Goal: Task Accomplishment & Management: Complete application form

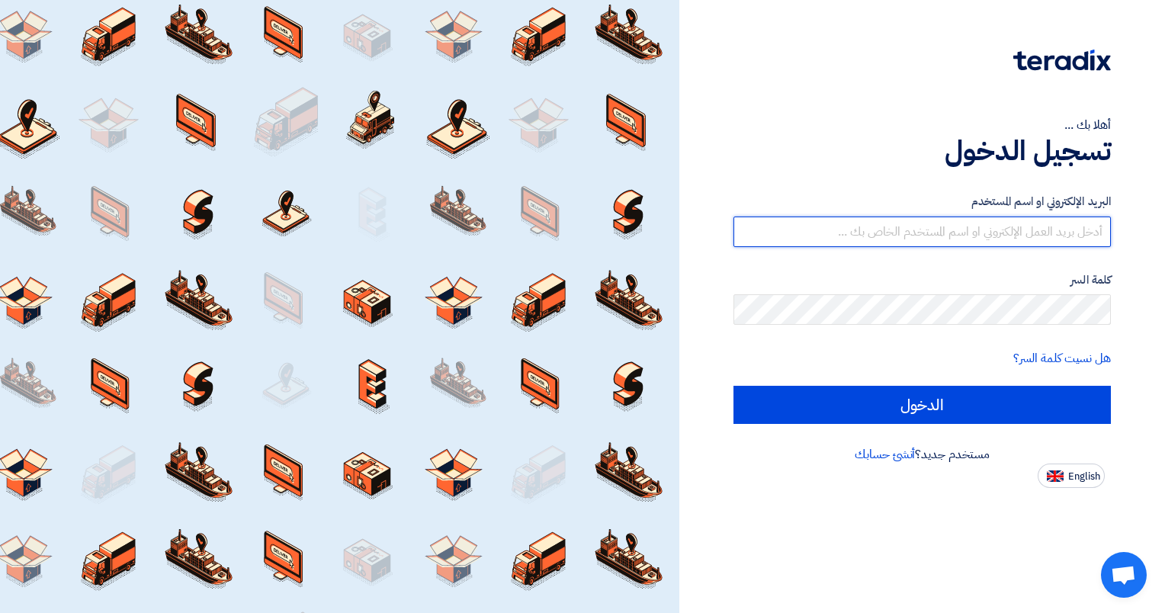
click at [1049, 227] on input "text" at bounding box center [921, 232] width 377 height 30
type input "[EMAIL_ADDRESS][DOMAIN_NAME]"
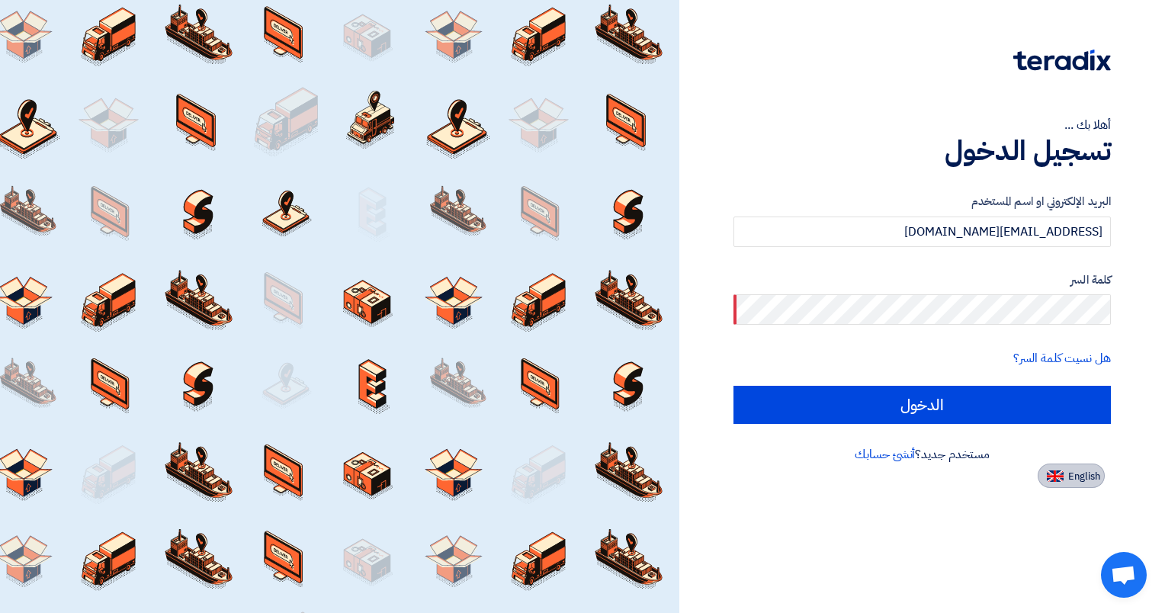
click at [1052, 475] on img at bounding box center [1055, 475] width 17 height 11
type input "Sign in"
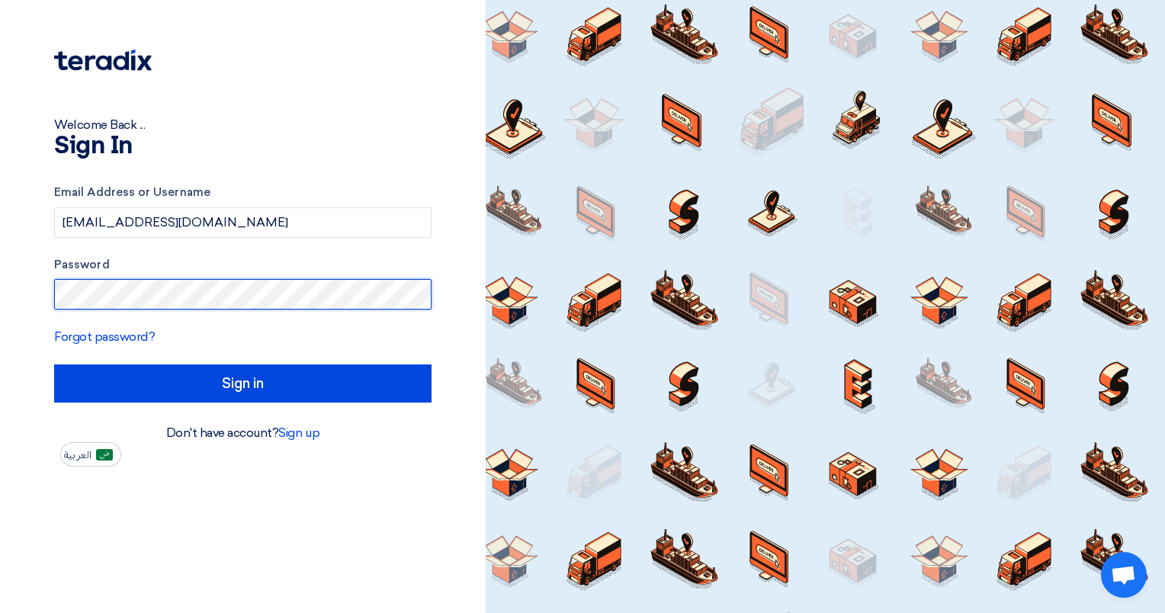
click at [54, 364] on input "Sign in" at bounding box center [242, 383] width 377 height 38
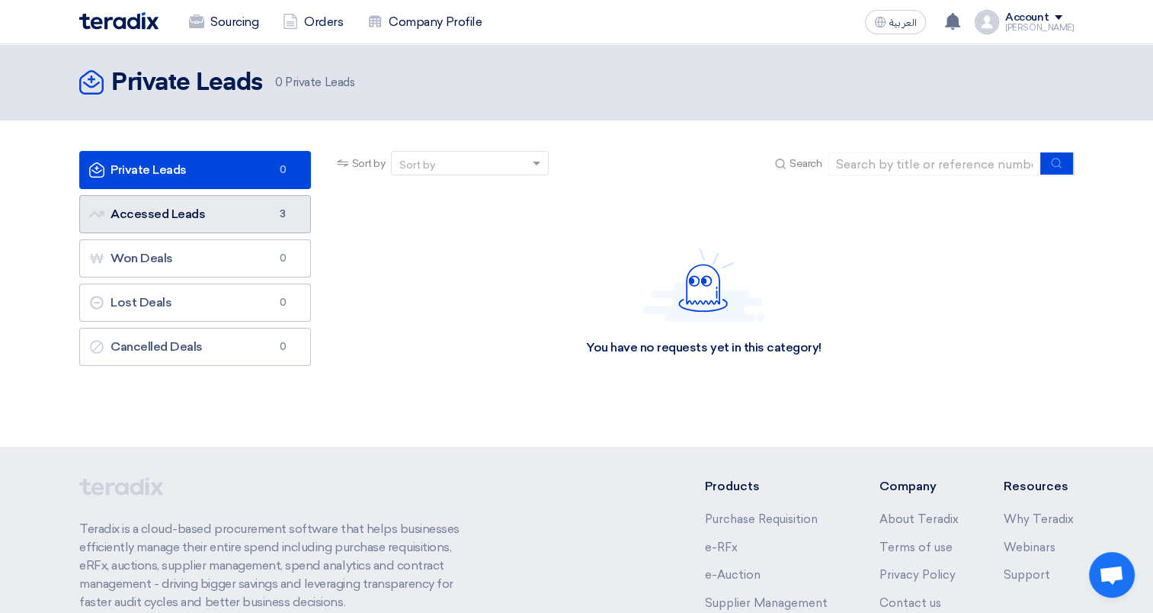
click at [202, 216] on link "Accessed Leads Accessed Leads 3" at bounding box center [195, 214] width 232 height 38
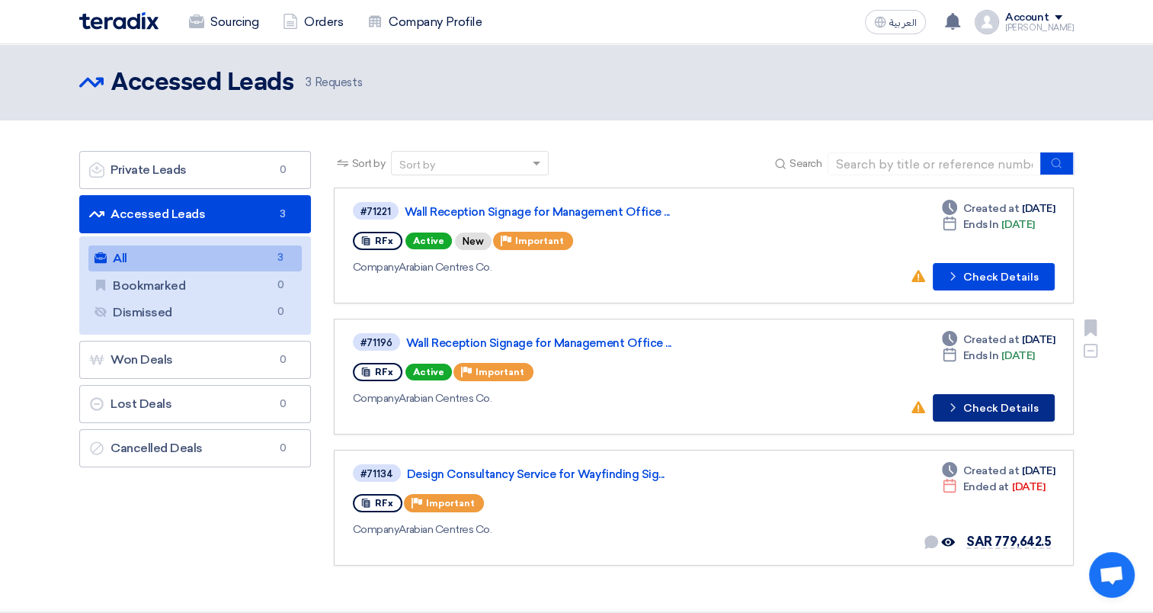
click at [979, 403] on button "Check details Check Details" at bounding box center [994, 407] width 122 height 27
click at [274, 226] on link "Accessed Leads Accessed Leads 3" at bounding box center [195, 214] width 232 height 38
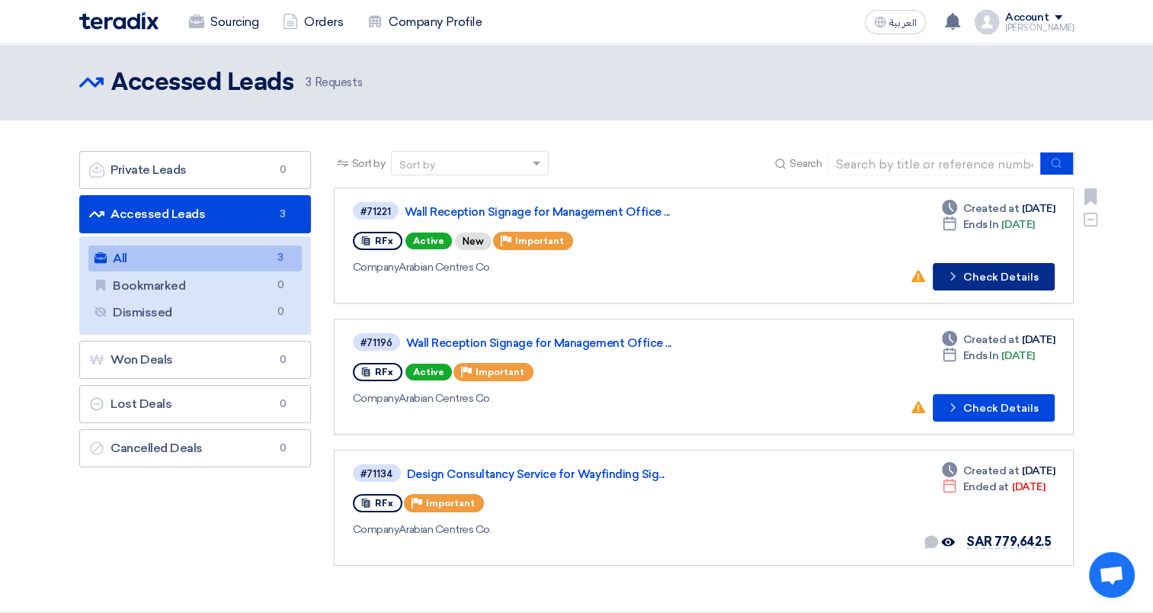
click at [964, 277] on button "Check details Check Details" at bounding box center [994, 276] width 122 height 27
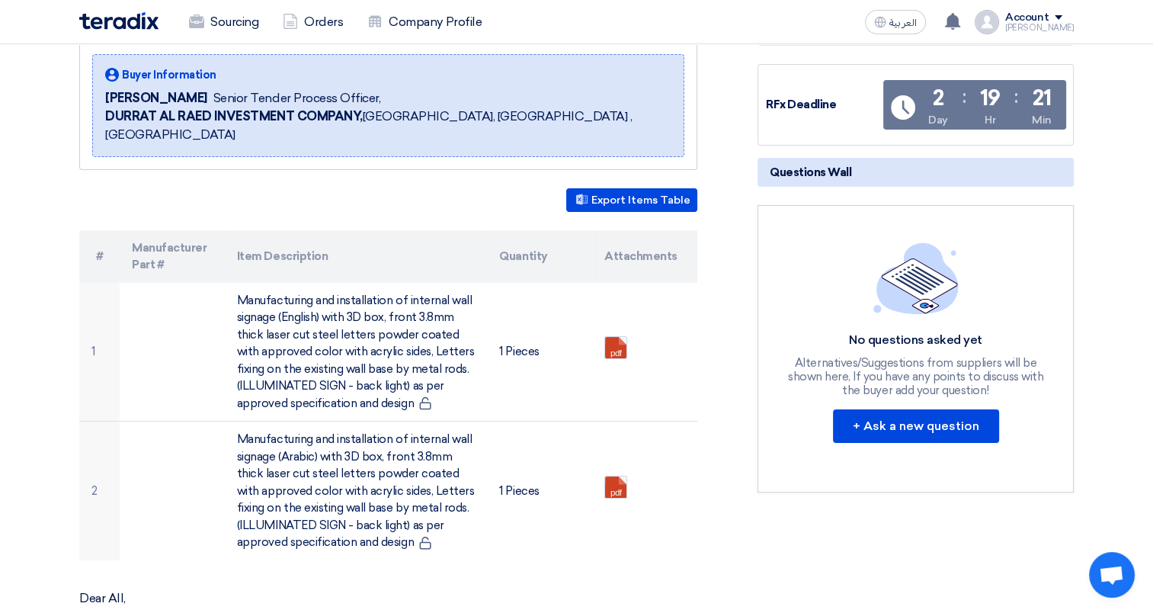
scroll to position [229, 0]
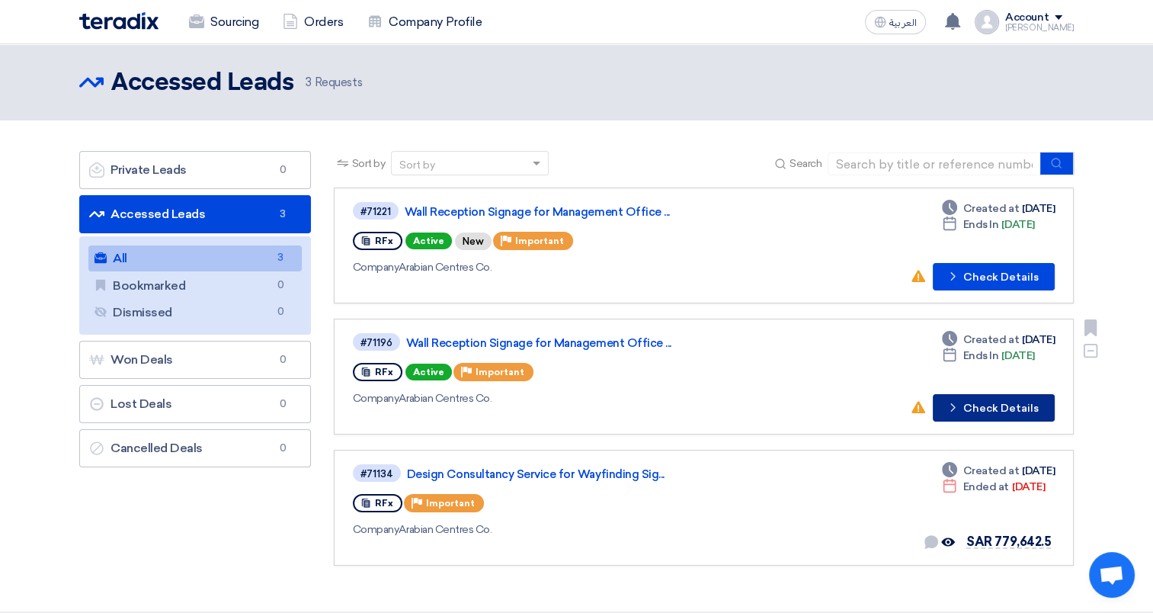
click at [980, 406] on button "Check details Check Details" at bounding box center [994, 407] width 122 height 27
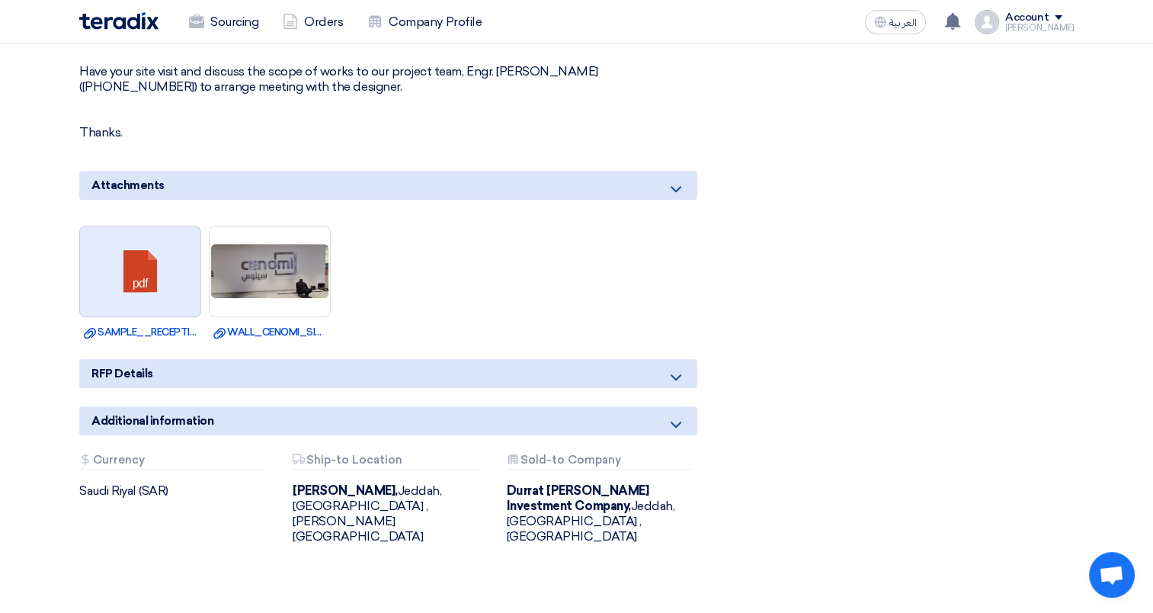
scroll to position [915, 0]
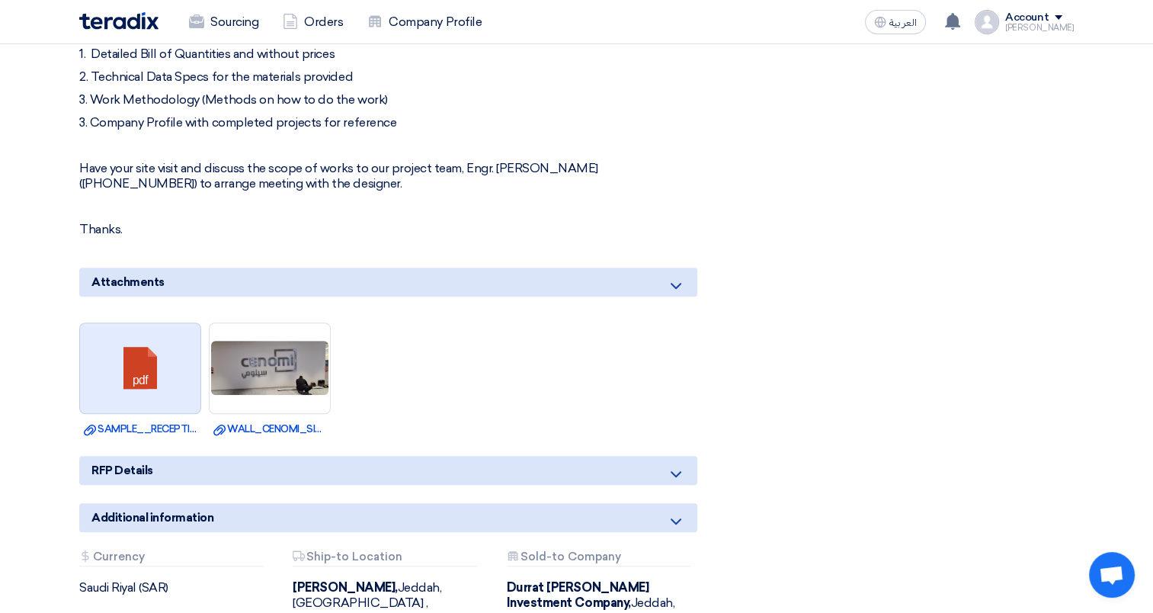
click at [159, 349] on link at bounding box center [141, 368] width 122 height 91
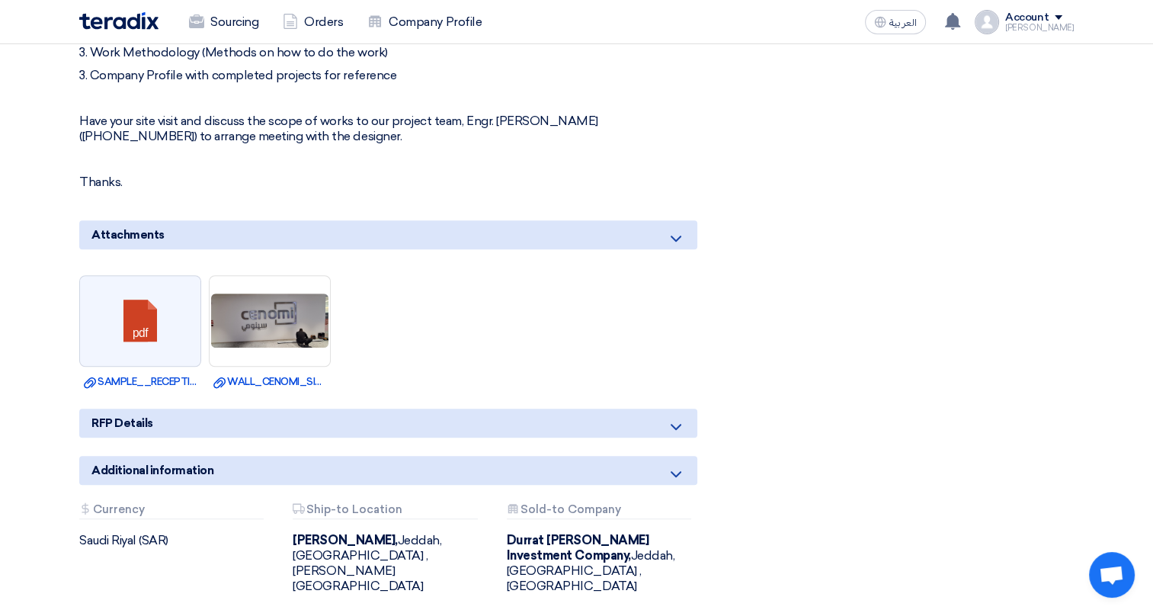
scroll to position [982, 0]
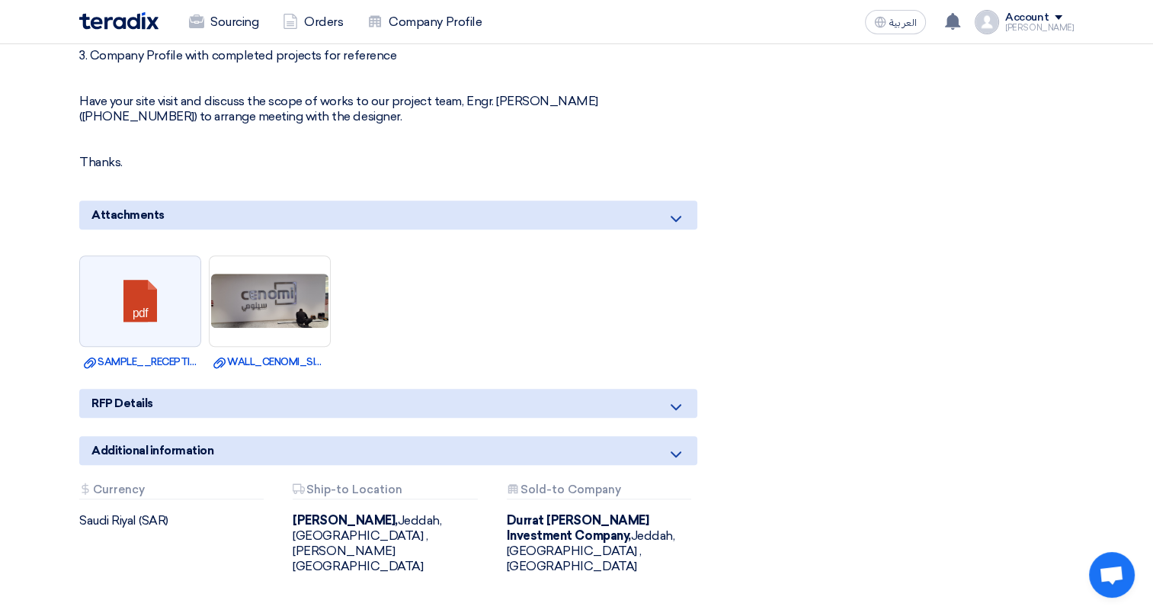
click at [317, 389] on div "RFP Details" at bounding box center [388, 403] width 618 height 29
click at [681, 398] on icon at bounding box center [676, 407] width 18 height 18
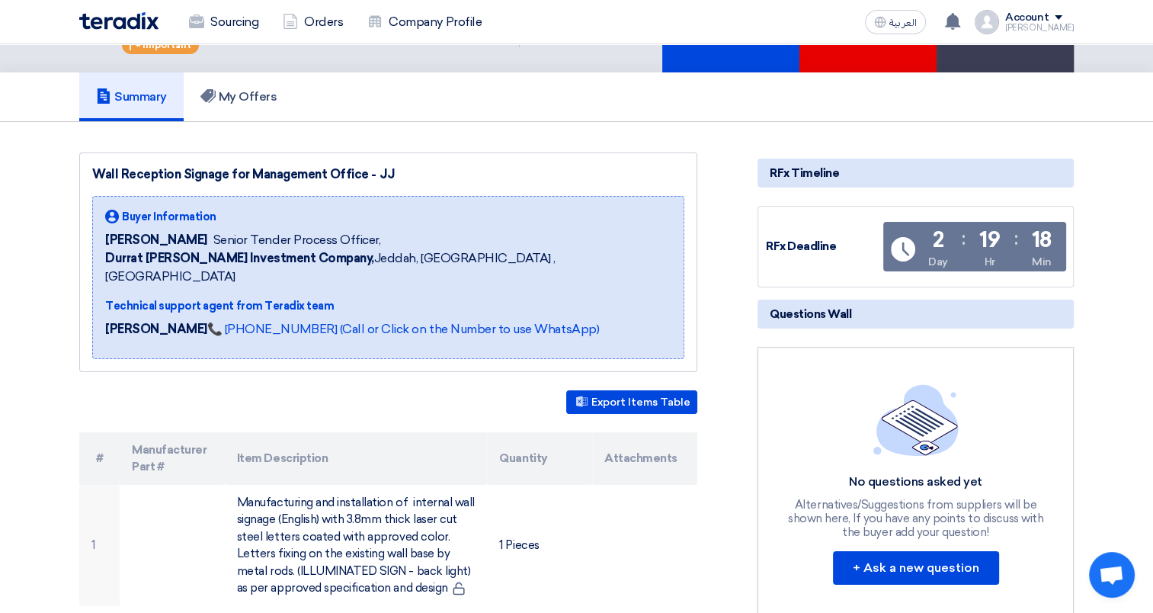
scroll to position [0, 0]
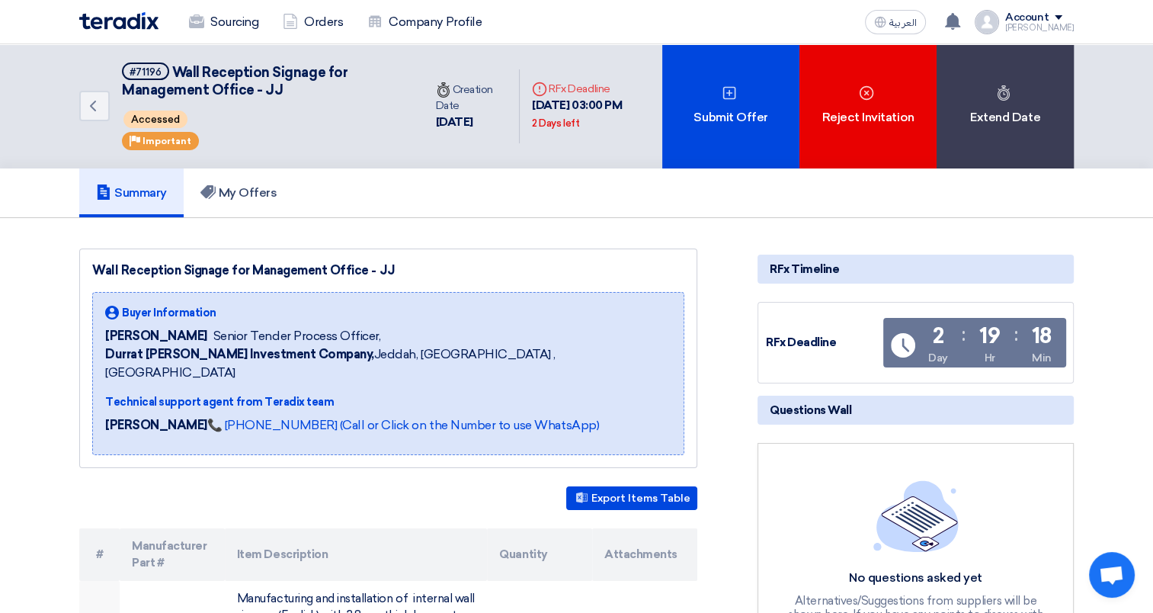
click at [136, 201] on link "Summary" at bounding box center [131, 192] width 104 height 49
click at [99, 98] on icon "Back" at bounding box center [93, 106] width 18 height 18
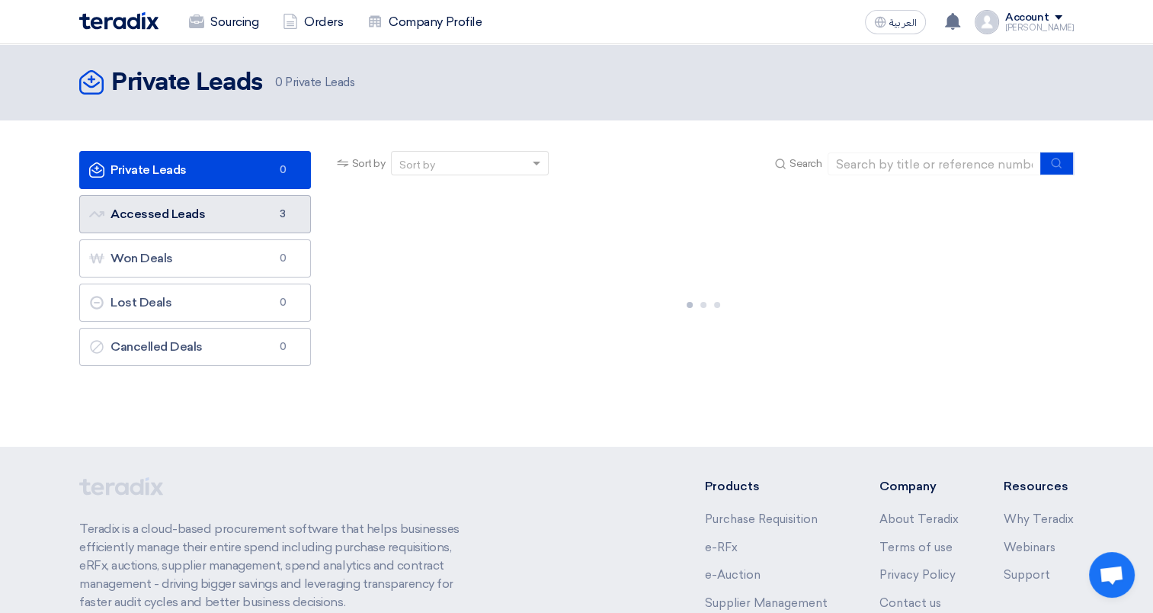
click at [240, 227] on link "Accessed Leads Accessed Leads 3" at bounding box center [195, 214] width 232 height 38
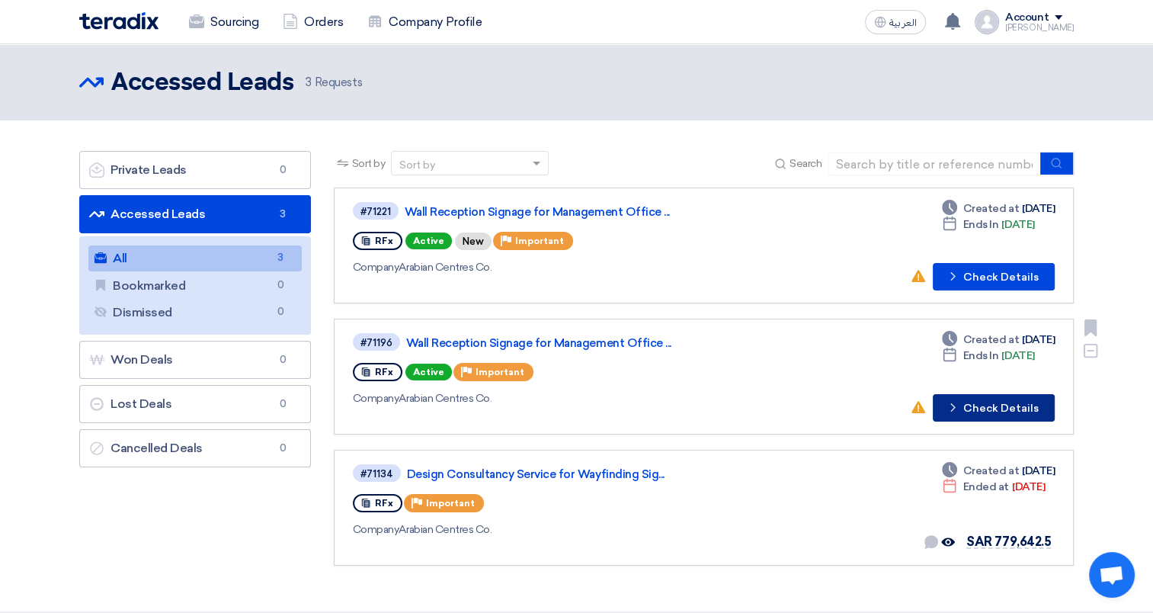
click at [976, 415] on button "Check details Check Details" at bounding box center [994, 407] width 122 height 27
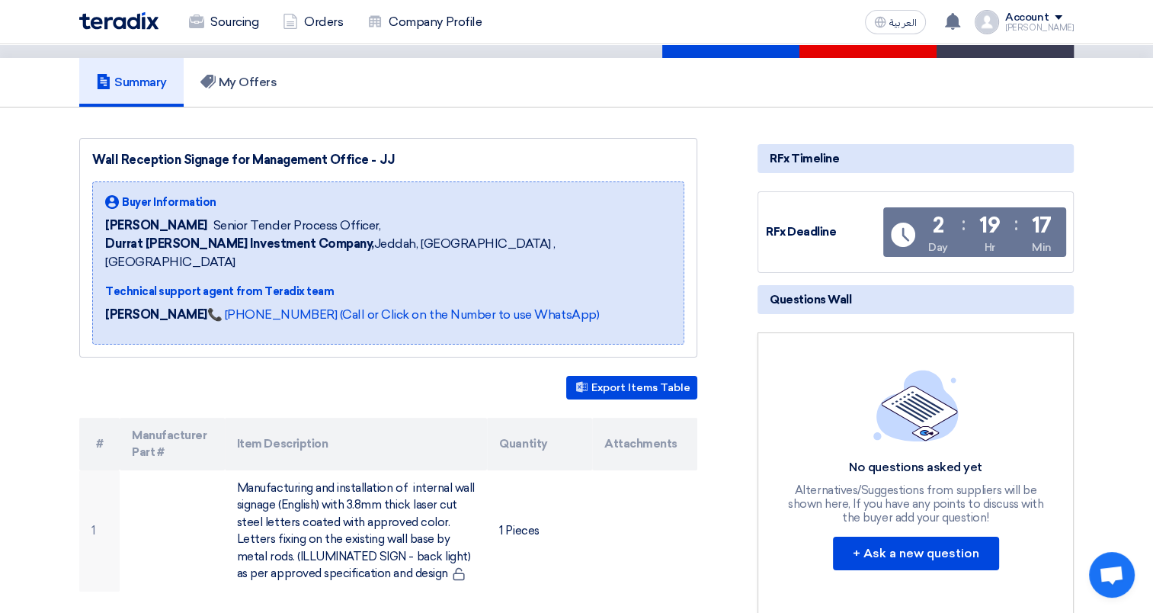
scroll to position [76, 0]
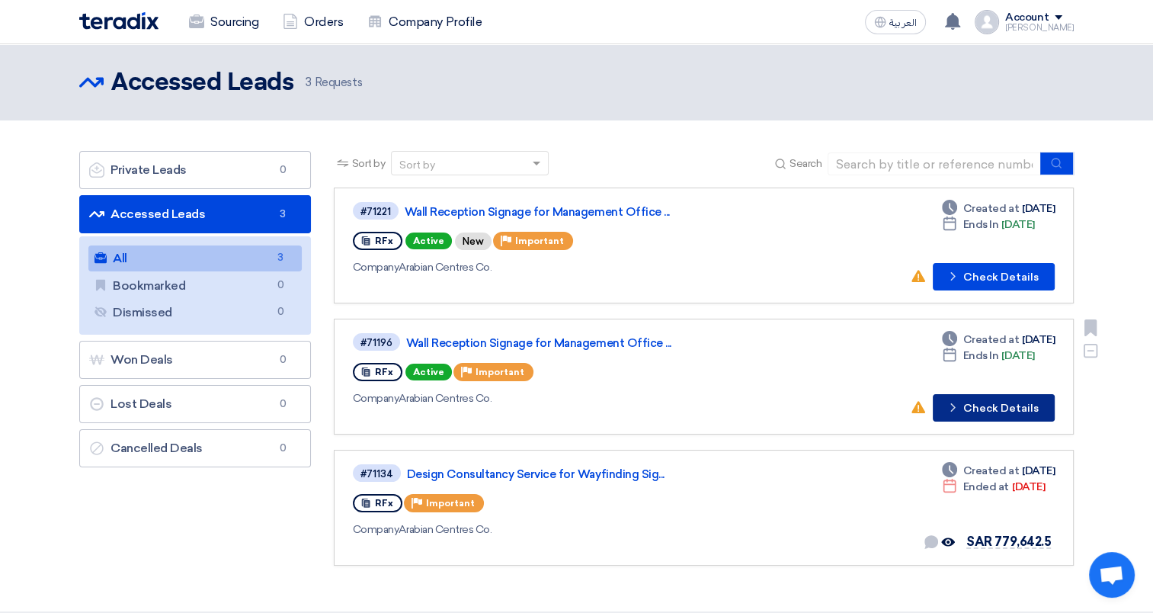
click at [1019, 400] on button "Check details Check Details" at bounding box center [994, 407] width 122 height 27
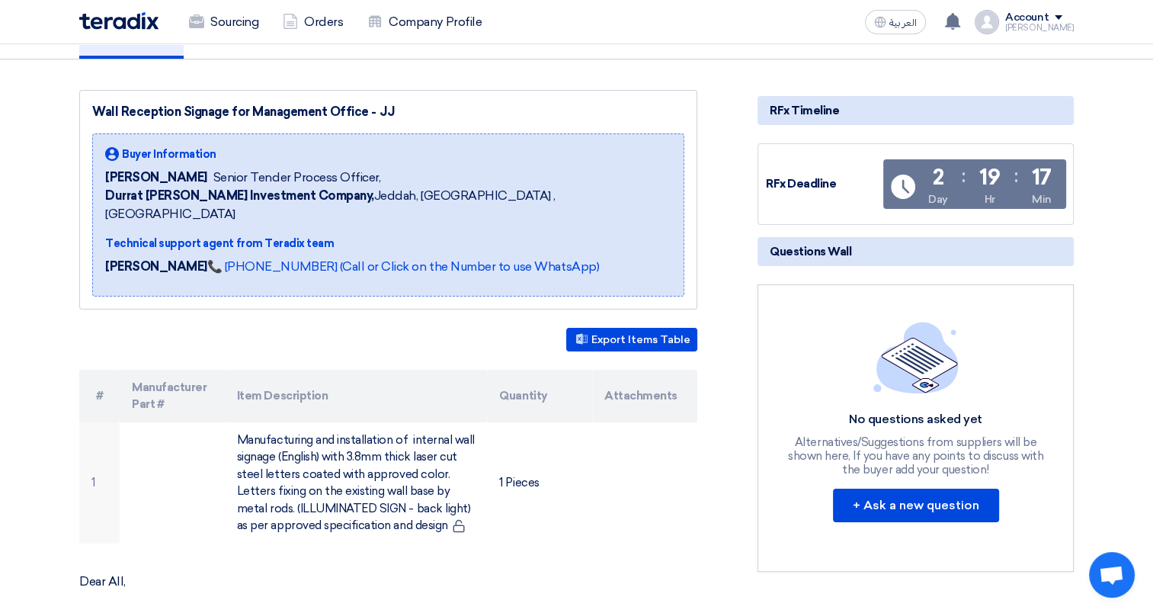
scroll to position [152, 0]
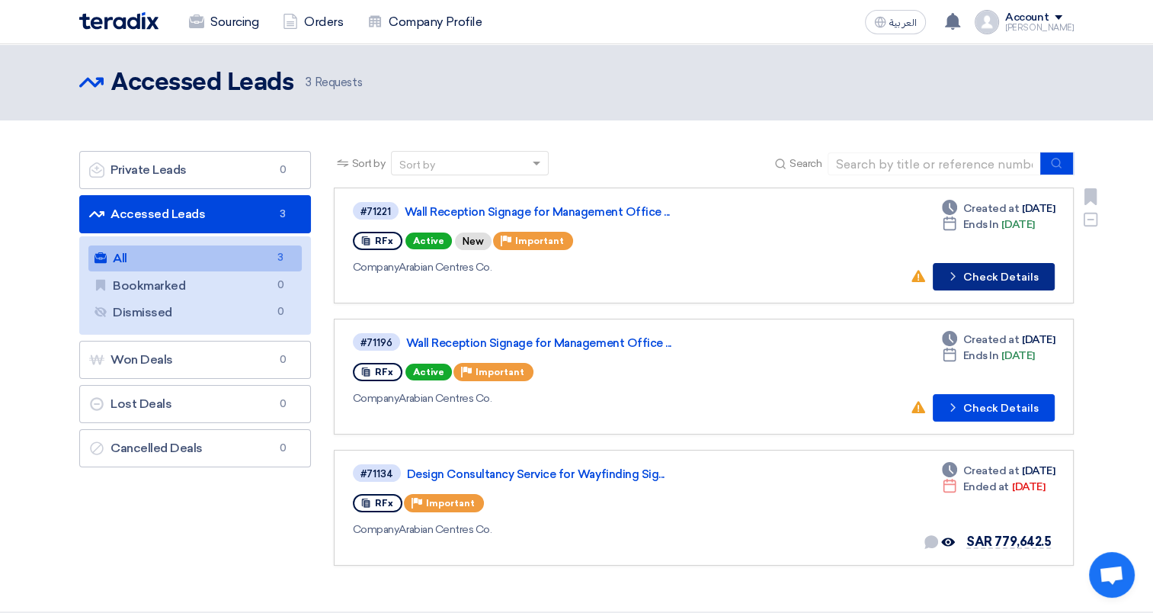
click at [983, 267] on button "Check details Check Details" at bounding box center [994, 276] width 122 height 27
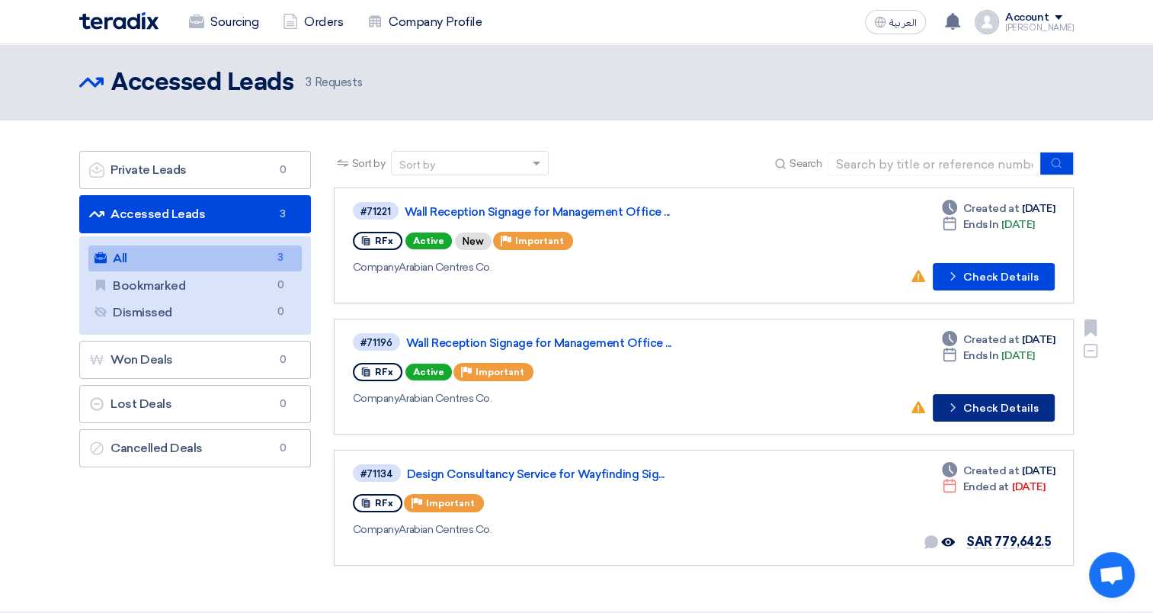
click at [981, 410] on button "Check details Check Details" at bounding box center [994, 407] width 122 height 27
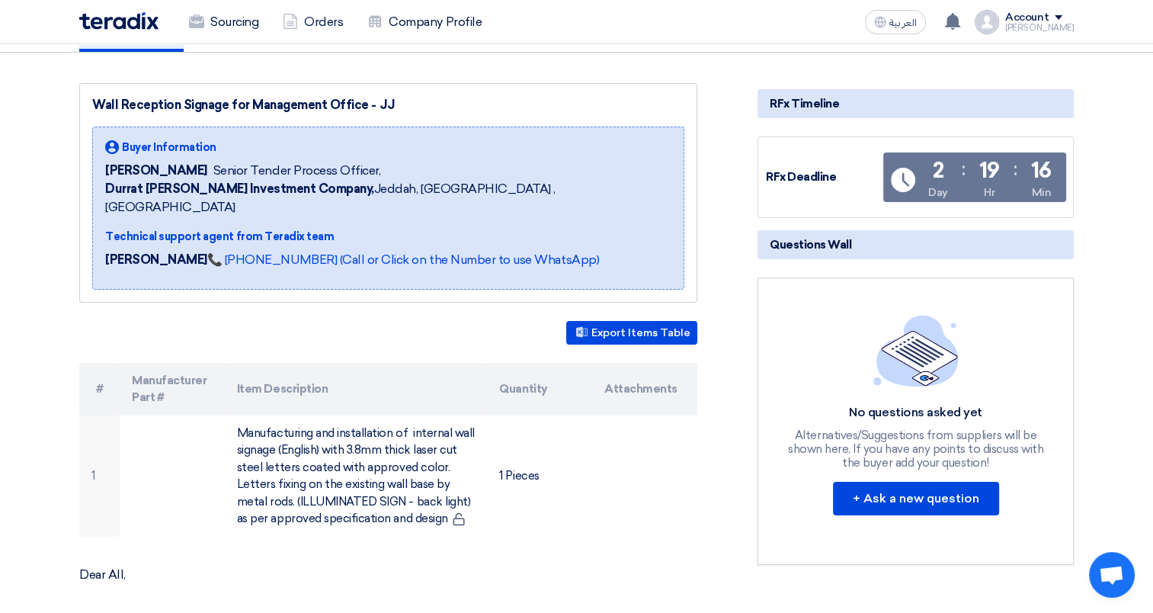
scroll to position [152, 0]
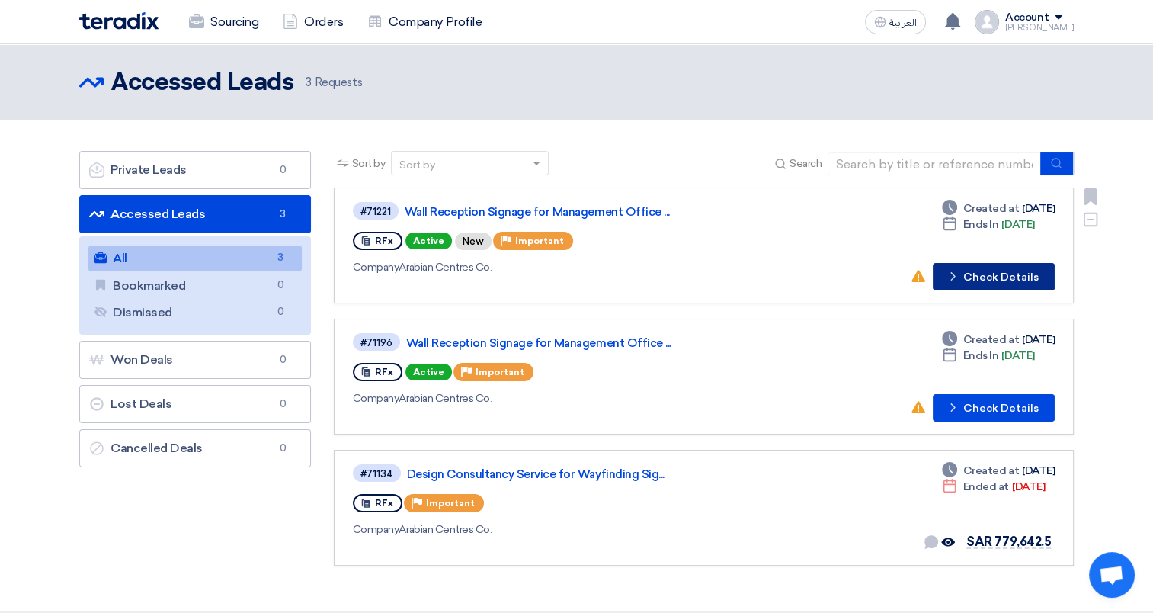
click at [982, 271] on button "Check details Check Details" at bounding box center [994, 276] width 122 height 27
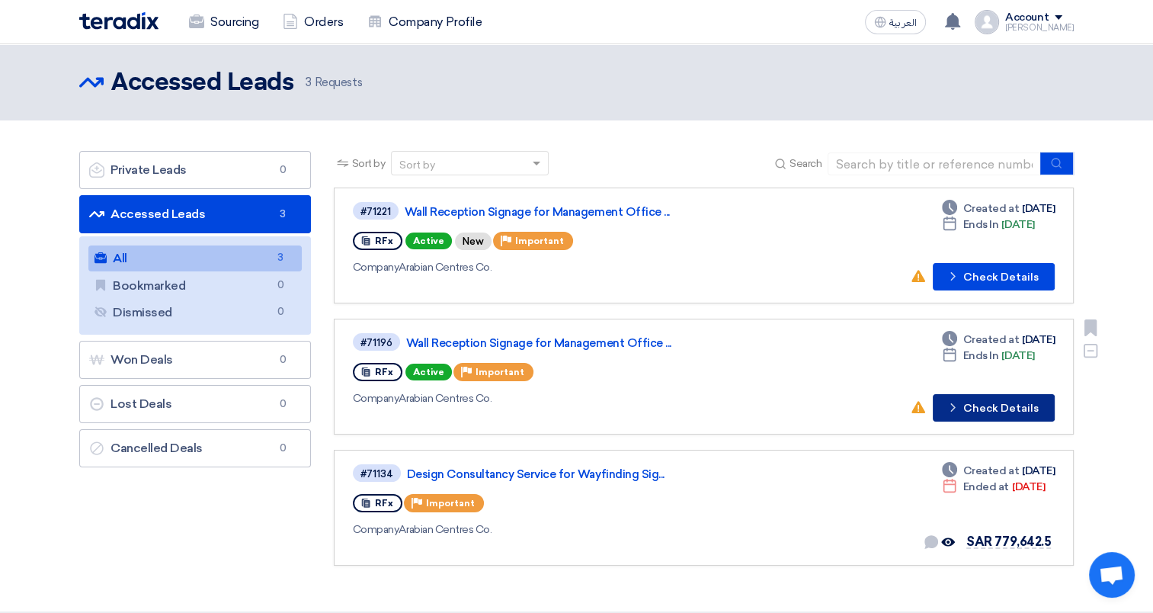
click at [997, 410] on button "Check details Check Details" at bounding box center [994, 407] width 122 height 27
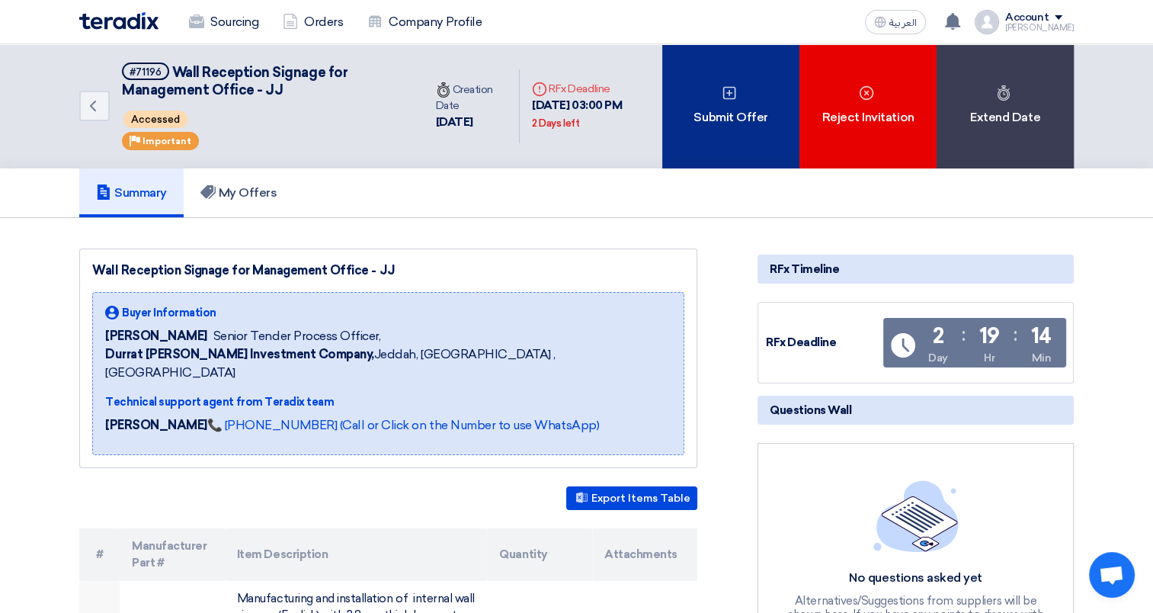
click at [744, 123] on div "Submit Offer" at bounding box center [730, 106] width 137 height 124
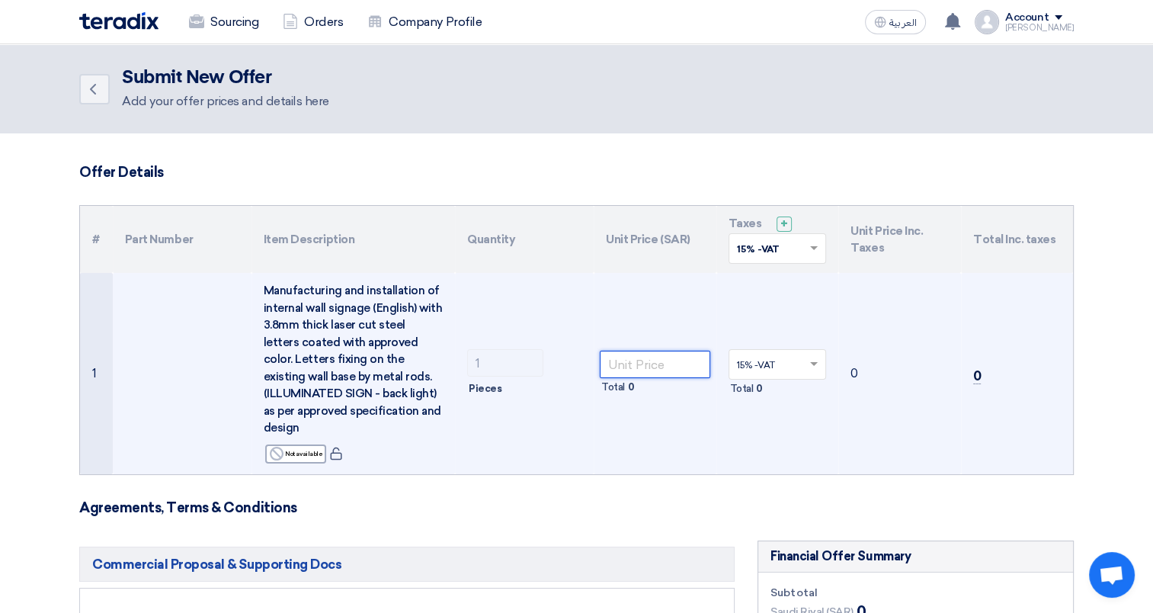
click at [628, 358] on input "number" at bounding box center [655, 364] width 111 height 27
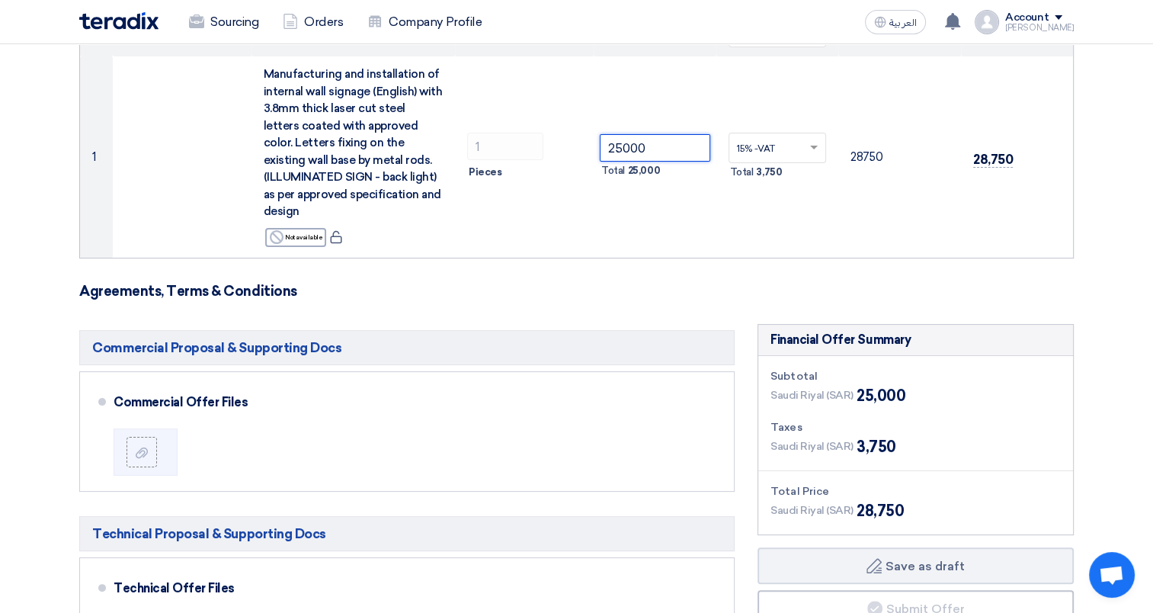
scroll to position [229, 0]
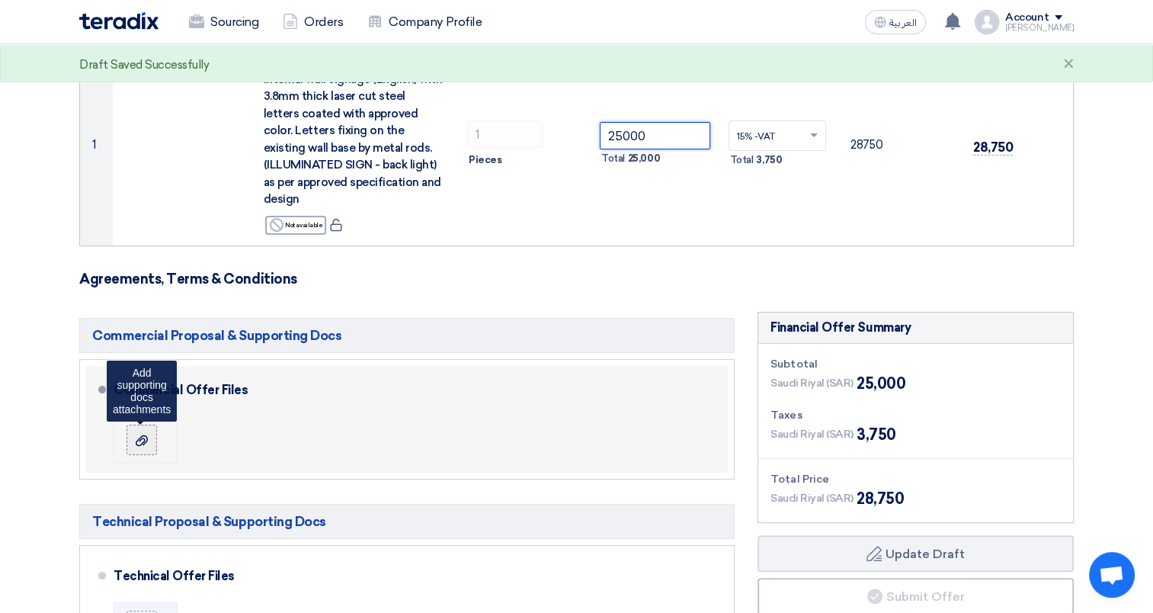
type input "25000"
click at [152, 438] on label at bounding box center [142, 440] width 30 height 30
click at [0, 0] on input "file" at bounding box center [0, 0] width 0 height 0
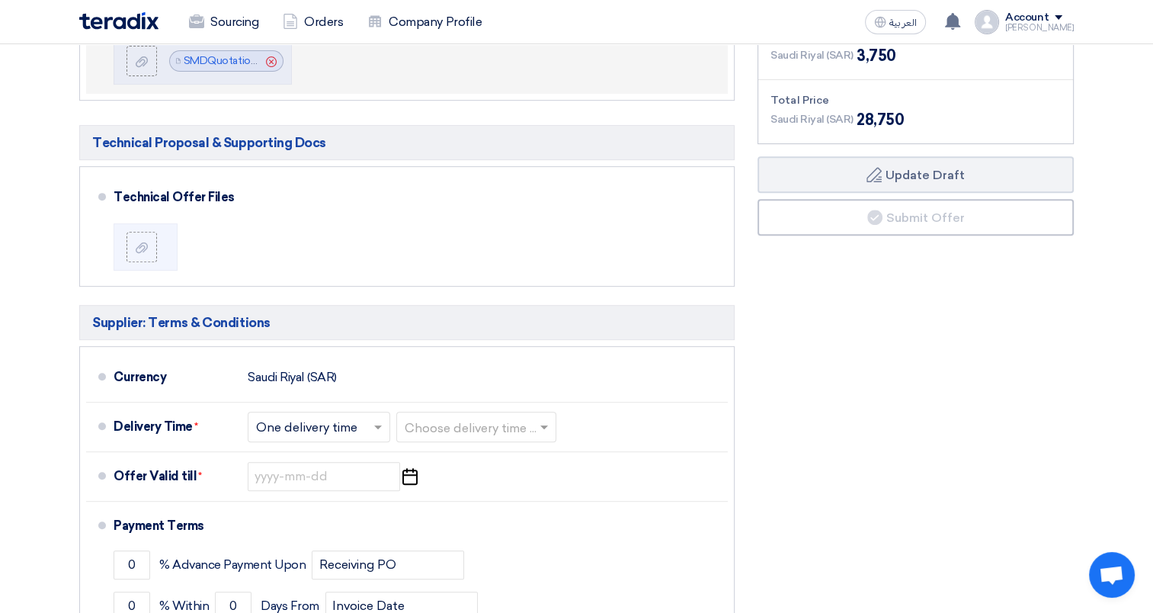
scroll to position [610, 0]
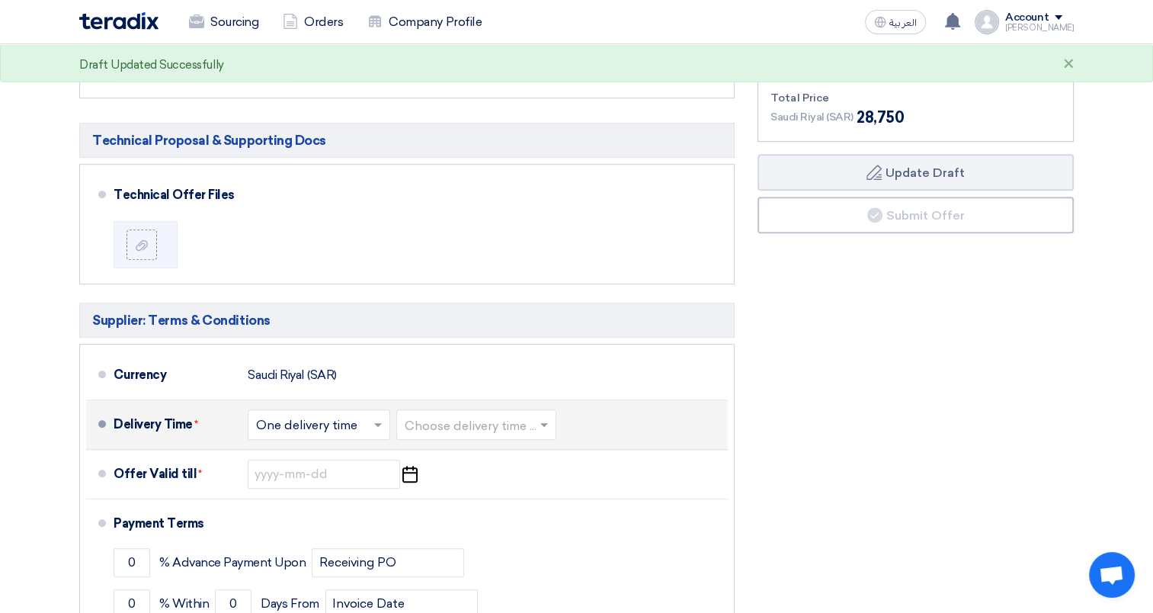
click at [354, 421] on input "text" at bounding box center [319, 426] width 127 height 22
click at [346, 432] on input "text" at bounding box center [319, 426] width 127 height 22
click at [503, 421] on input "text" at bounding box center [477, 426] width 145 height 22
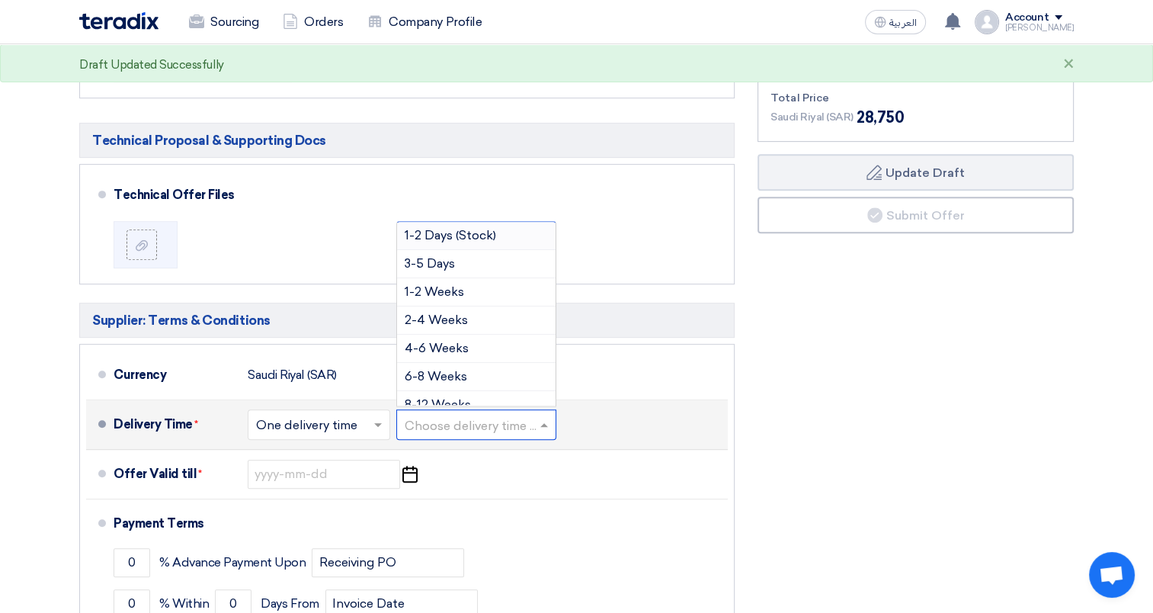
click at [503, 421] on input "text" at bounding box center [477, 426] width 145 height 22
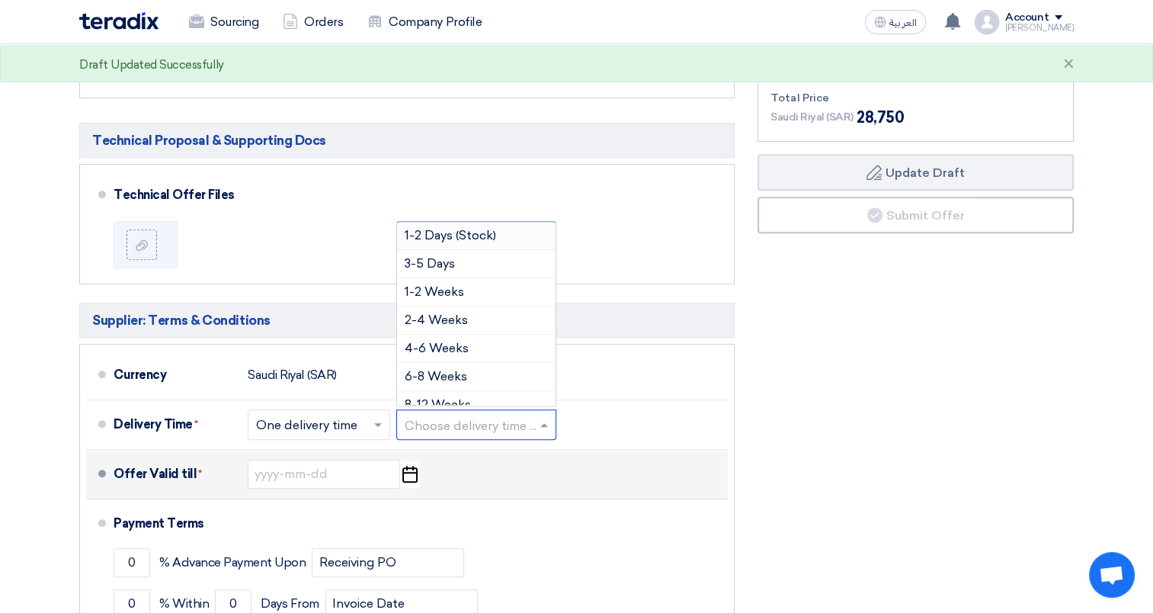
click at [578, 456] on div "Offer Valid till * Pick a date" at bounding box center [418, 474] width 608 height 37
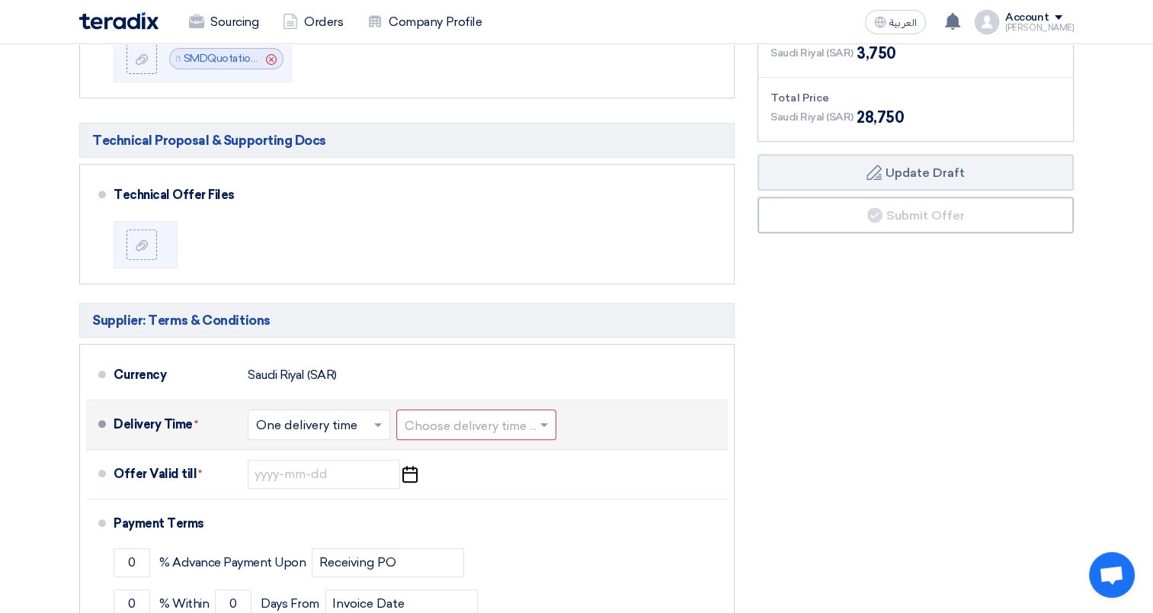
click at [513, 430] on input "text" at bounding box center [477, 426] width 145 height 22
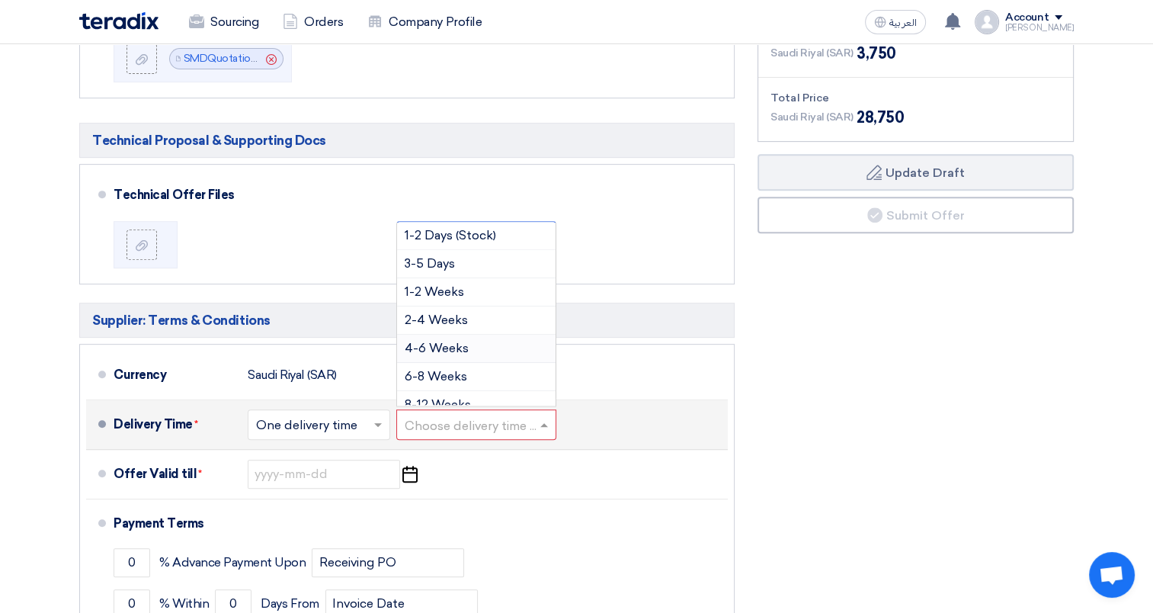
click at [461, 354] on div "4-6 Weeks" at bounding box center [476, 349] width 159 height 28
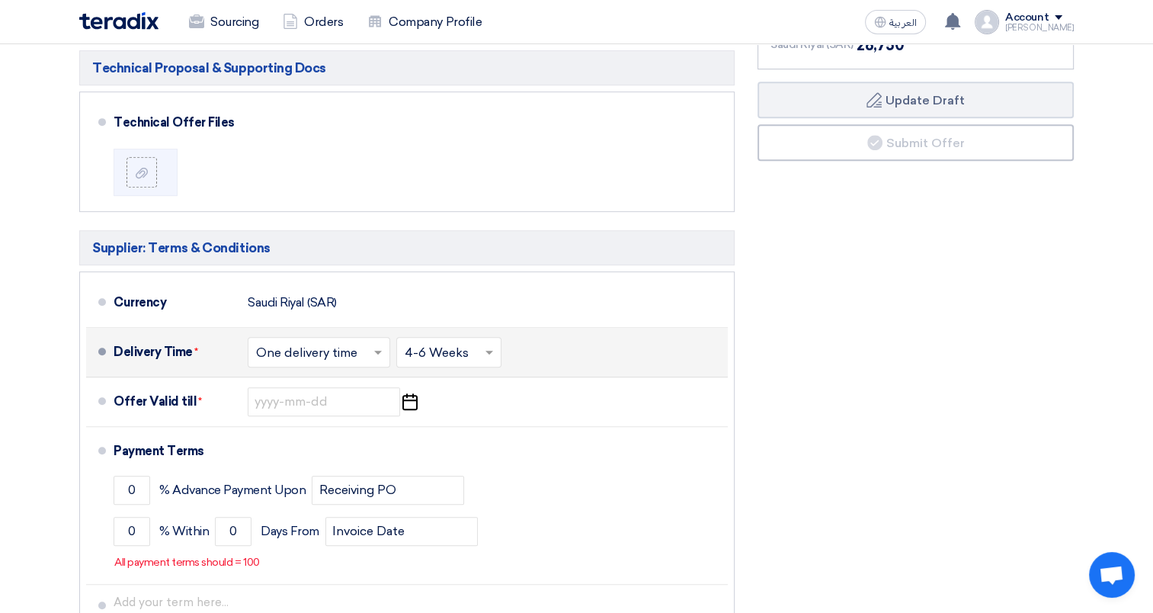
scroll to position [839, 0]
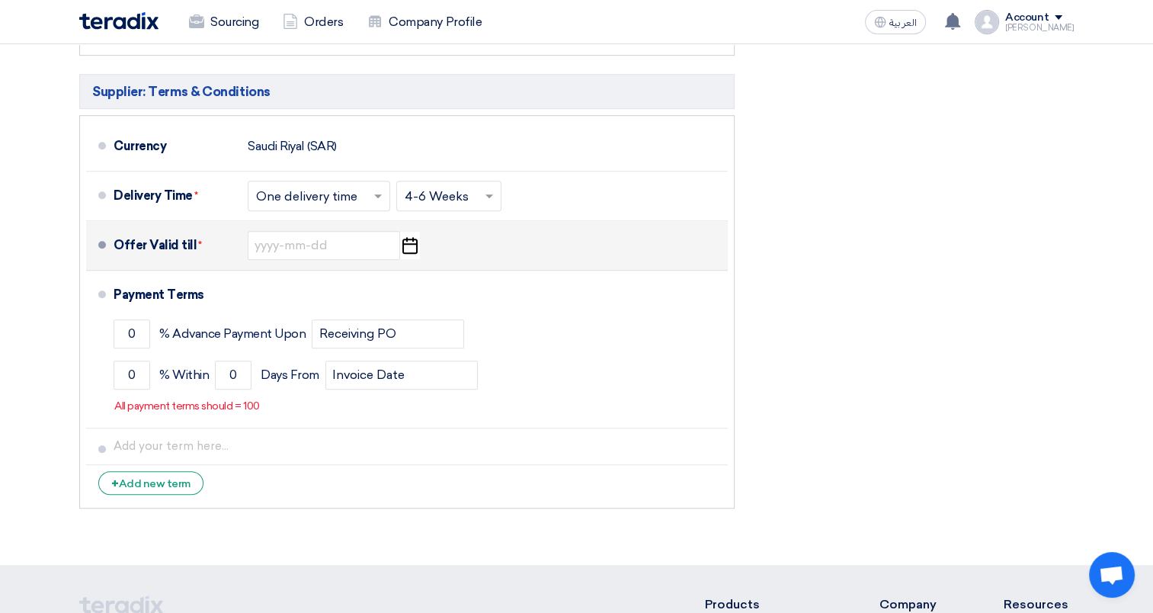
click at [408, 240] on use "button" at bounding box center [410, 245] width 15 height 17
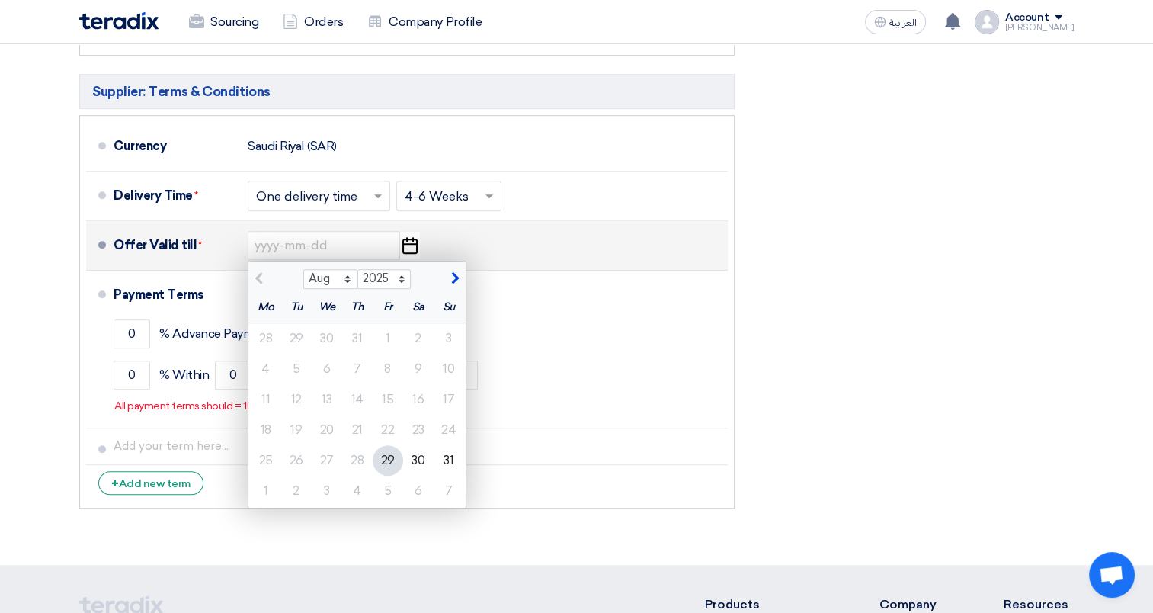
click at [451, 271] on span "button" at bounding box center [453, 278] width 8 height 14
click at [262, 277] on span "button" at bounding box center [261, 278] width 8 height 14
click at [454, 272] on span "button" at bounding box center [453, 278] width 8 height 14
select select "9"
click at [460, 421] on div "28" at bounding box center [449, 430] width 30 height 30
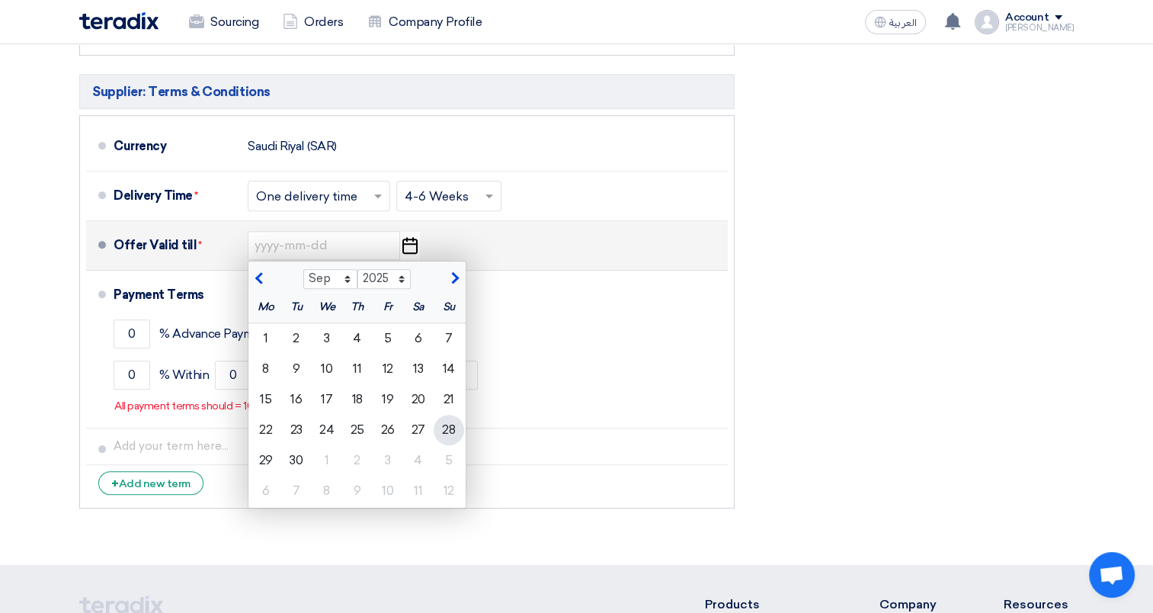
type input "[DATE]"
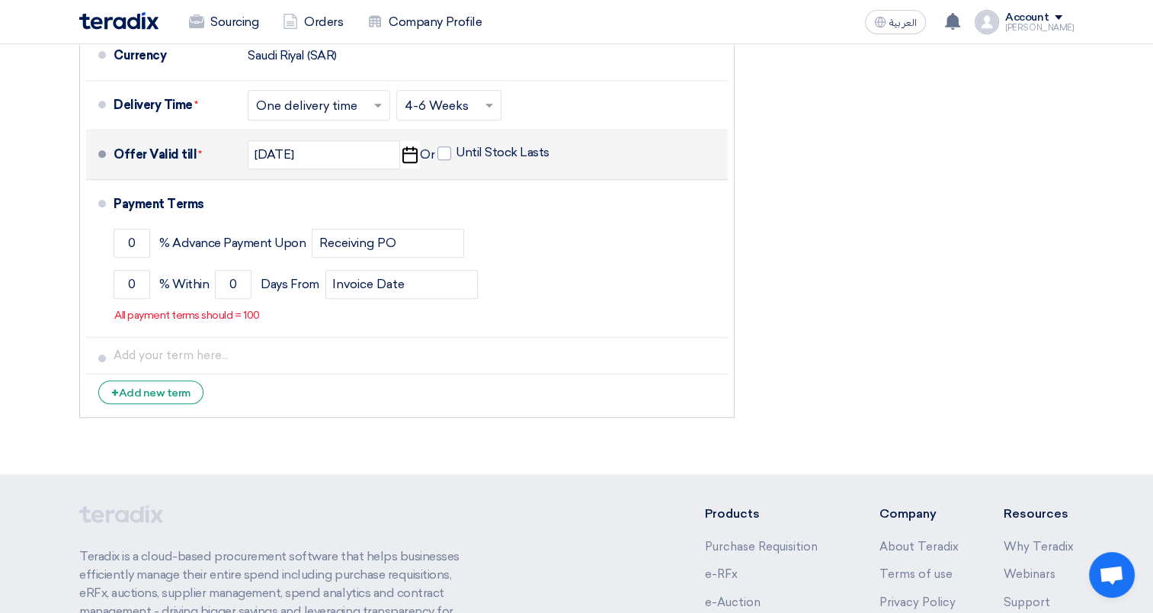
scroll to position [915, 0]
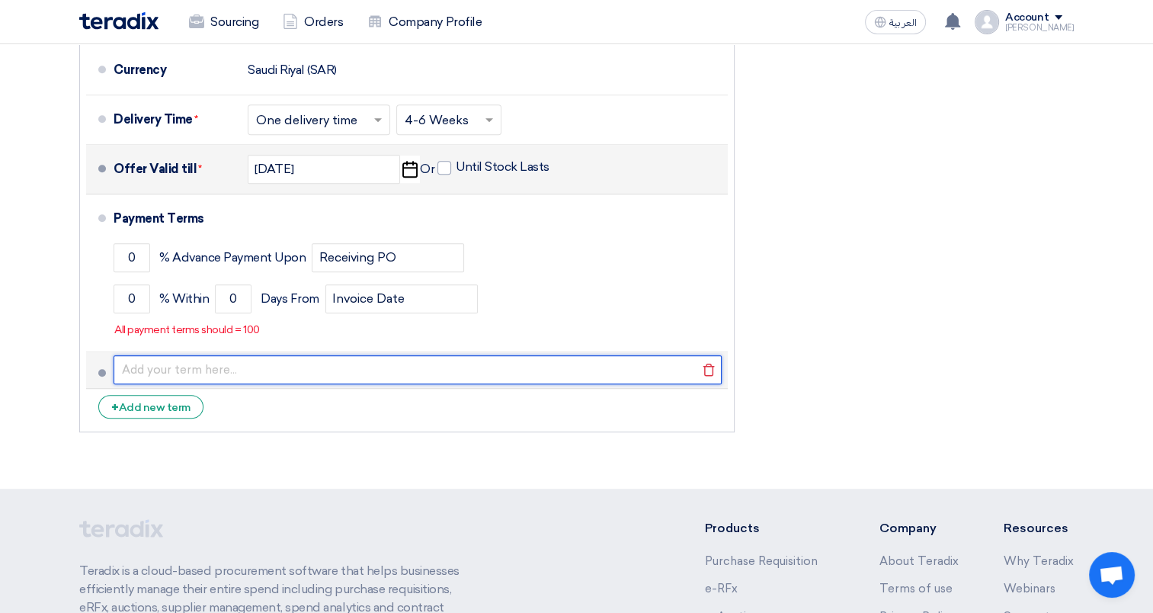
click at [174, 372] on input "text" at bounding box center [418, 369] width 608 height 29
type input "Payment Term to be discussed lately"
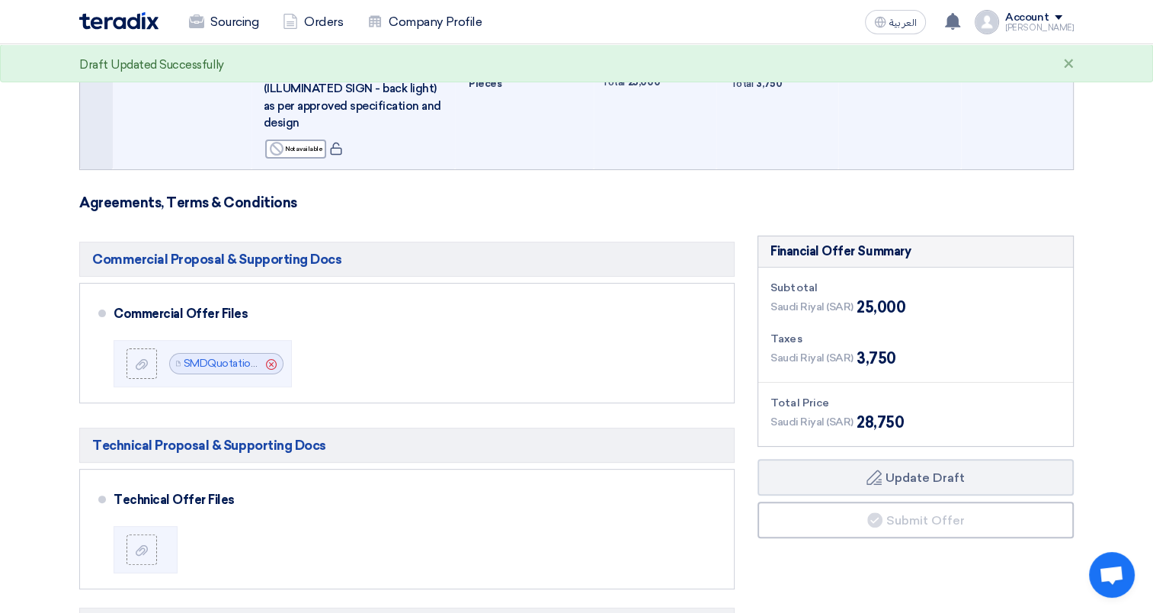
scroll to position [686, 0]
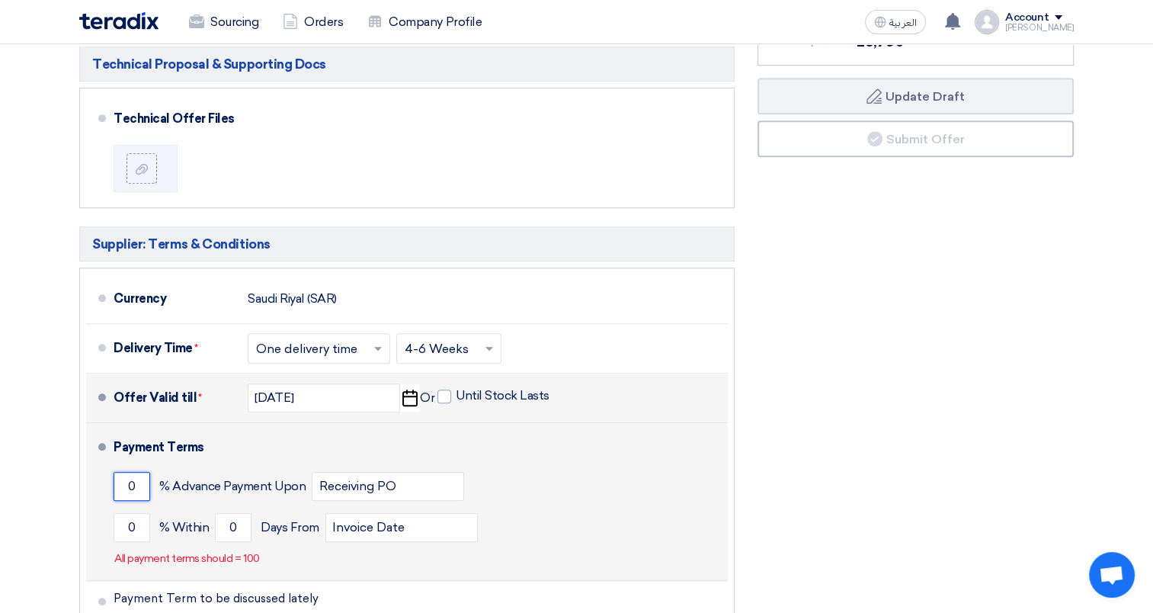
drag, startPoint x: 145, startPoint y: 485, endPoint x: 118, endPoint y: 484, distance: 26.7
click at [118, 484] on input "0" at bounding box center [132, 486] width 37 height 29
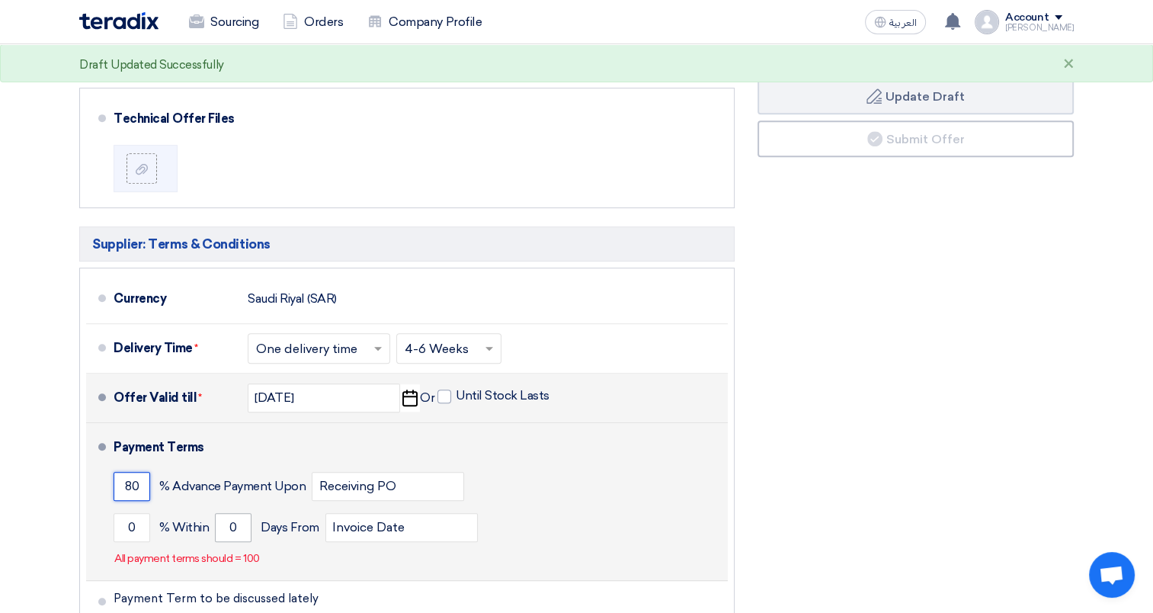
type input "80"
drag, startPoint x: 240, startPoint y: 525, endPoint x: 211, endPoint y: 527, distance: 29.0
click at [211, 527] on div "0 % [DATE] From Invoice Date" at bounding box center [418, 527] width 608 height 41
type input "15"
drag, startPoint x: 140, startPoint y: 519, endPoint x: 119, endPoint y: 524, distance: 21.8
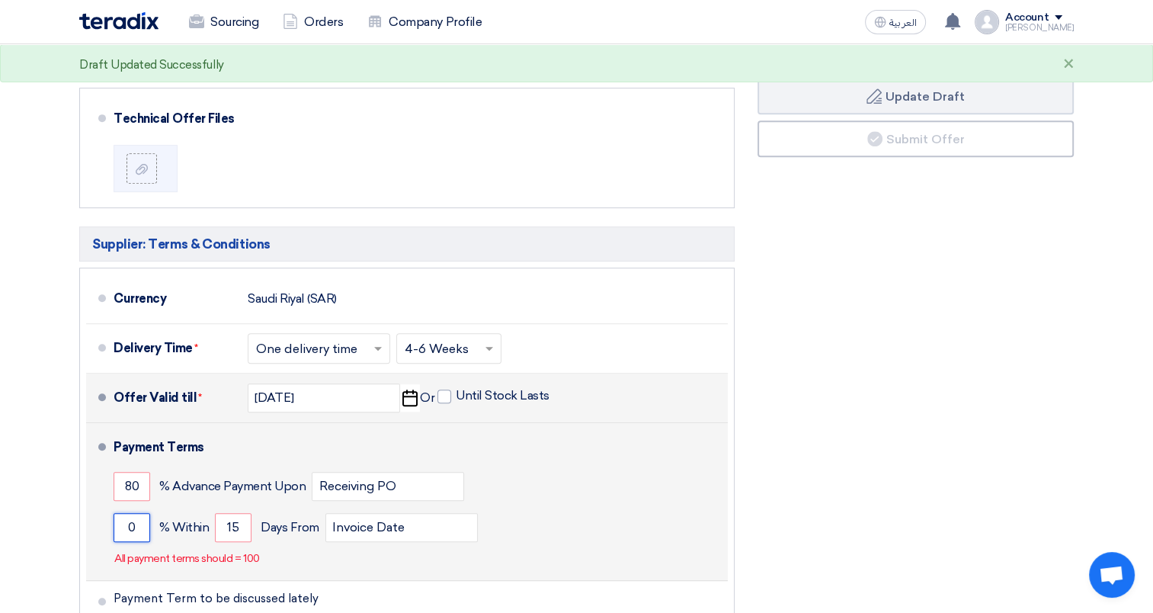
click at [119, 524] on input "0" at bounding box center [132, 527] width 37 height 29
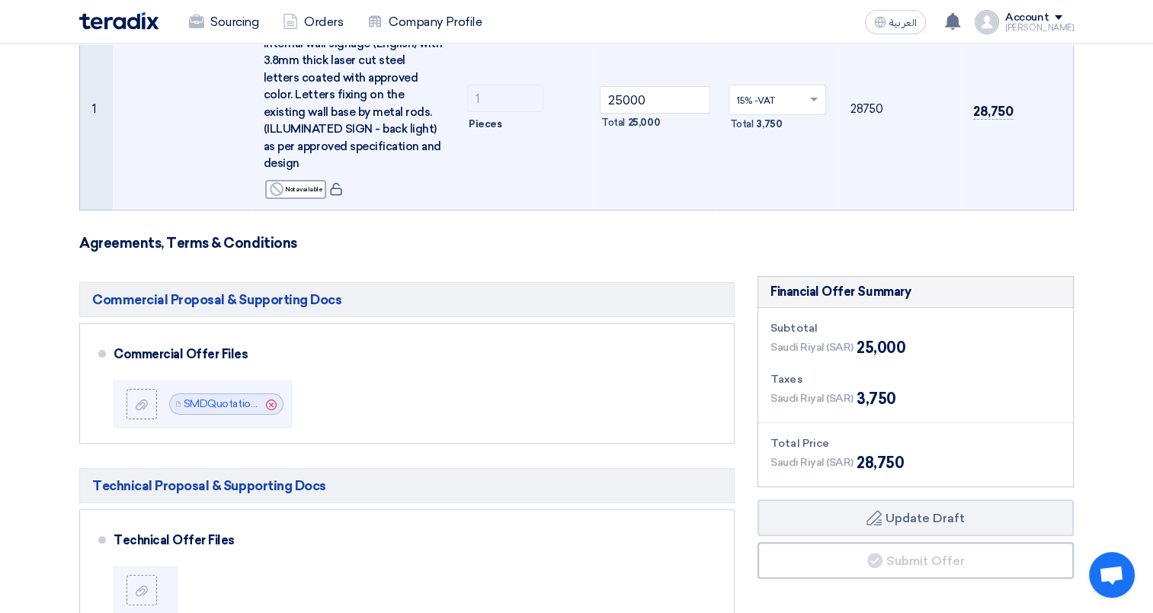
scroll to position [0, 0]
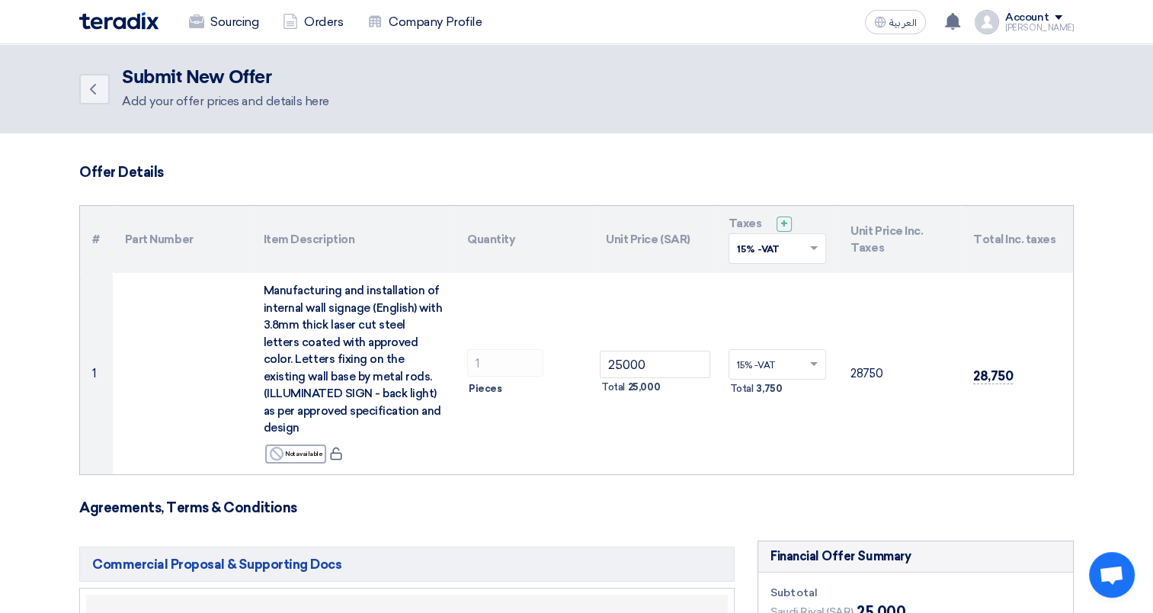
type input "20"
click at [93, 85] on use at bounding box center [93, 89] width 6 height 11
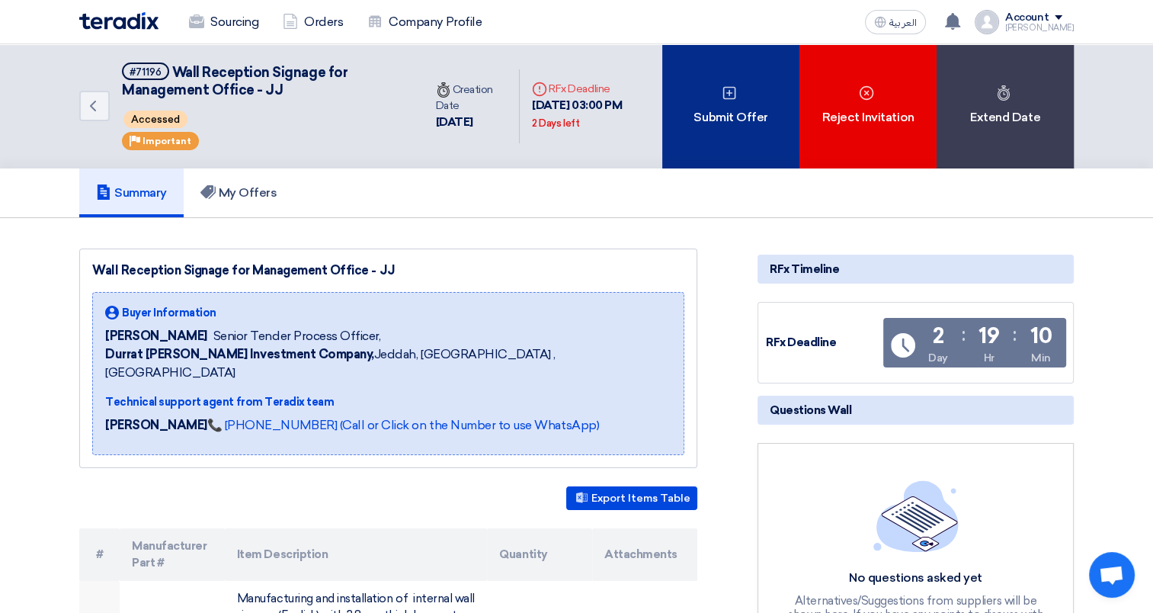
click at [726, 136] on div "Submit Offer" at bounding box center [730, 106] width 137 height 124
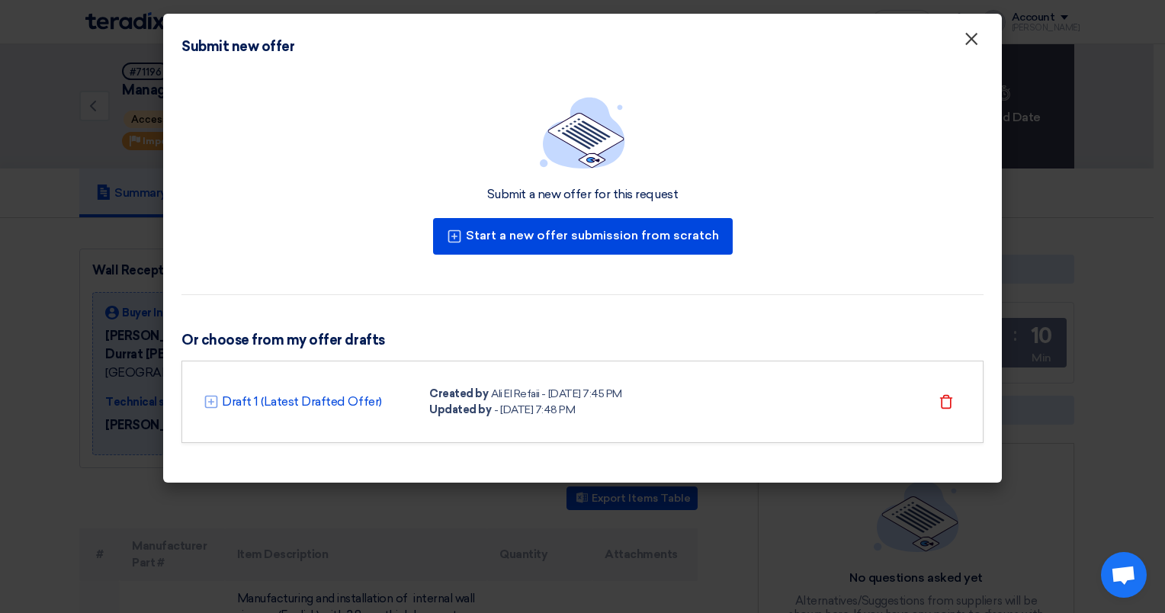
click at [969, 42] on span "×" at bounding box center [971, 42] width 15 height 30
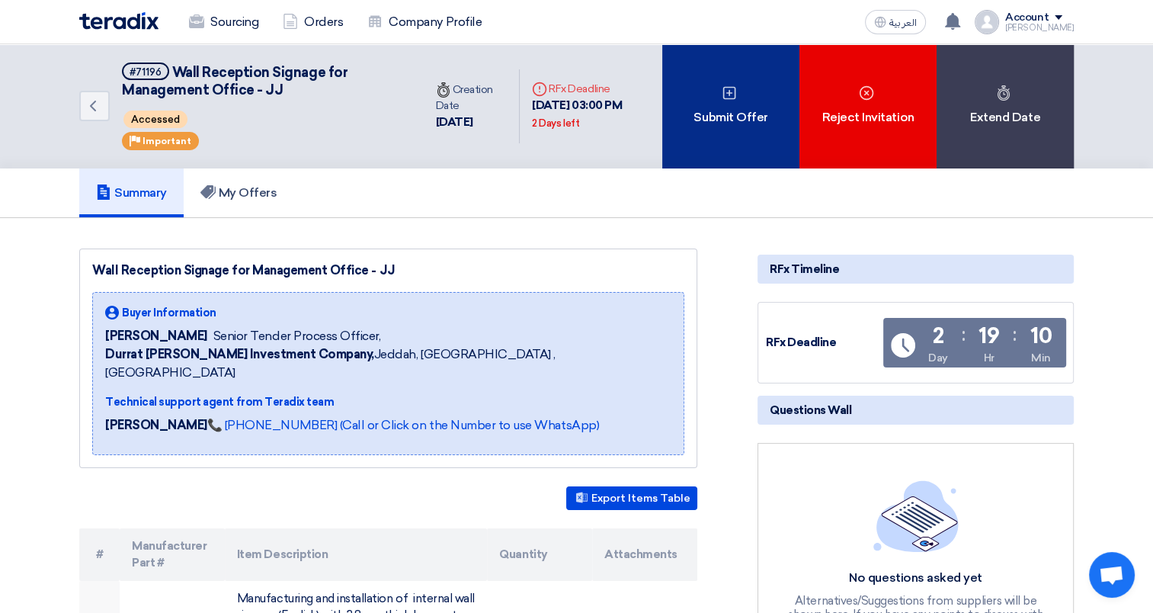
click at [684, 91] on div "Submit Offer" at bounding box center [730, 106] width 137 height 124
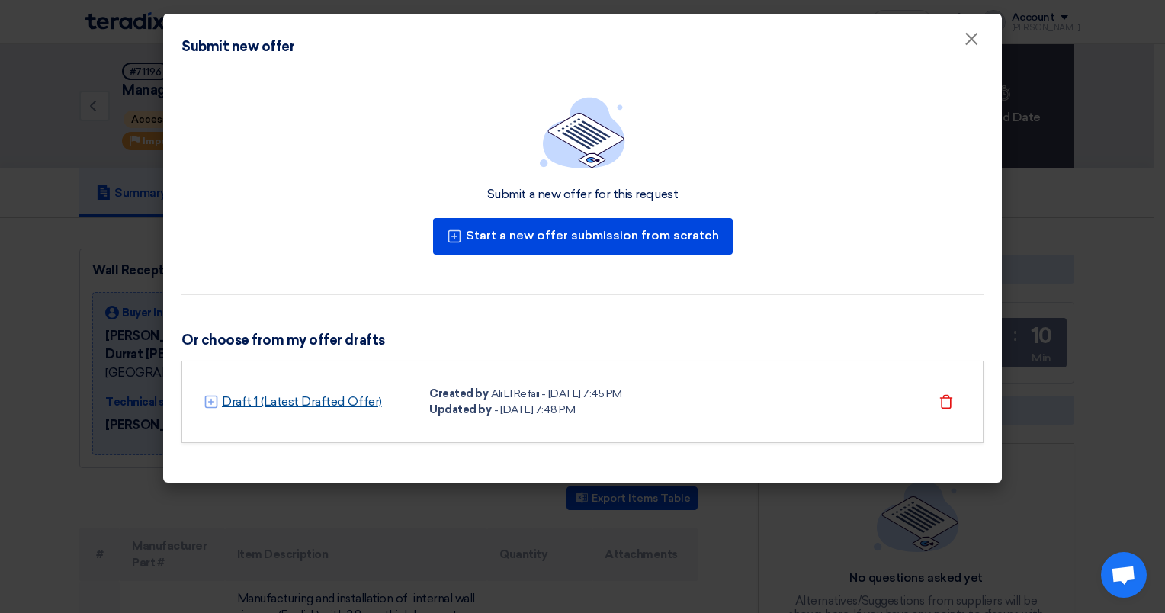
click at [329, 404] on link "Draft 1 (Latest Drafted Offer)" at bounding box center [302, 402] width 160 height 18
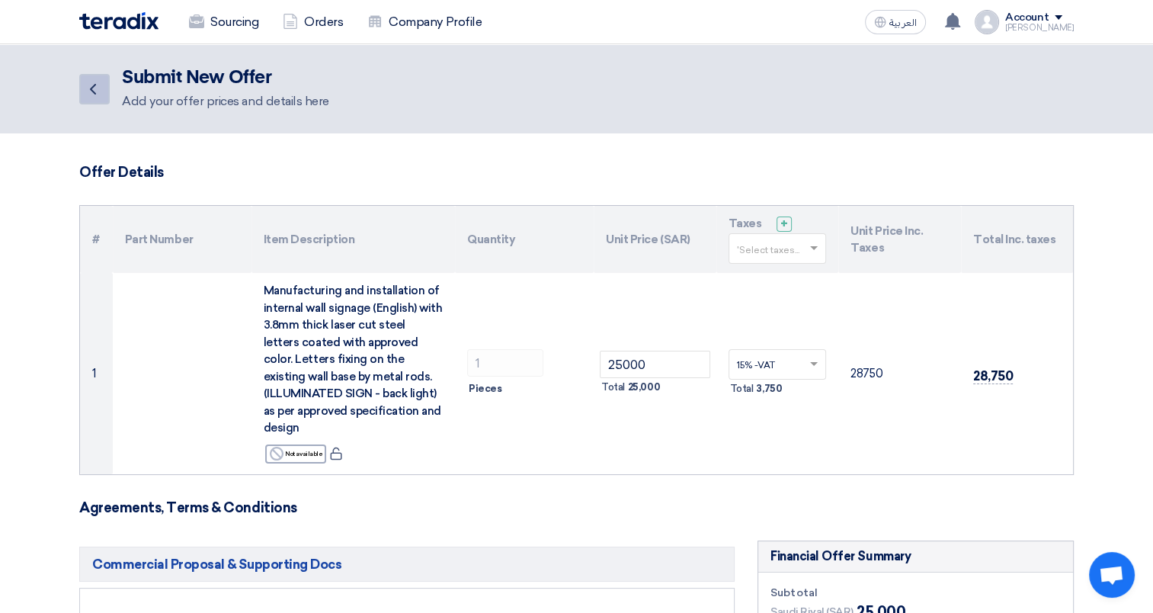
click at [91, 89] on use at bounding box center [93, 89] width 6 height 11
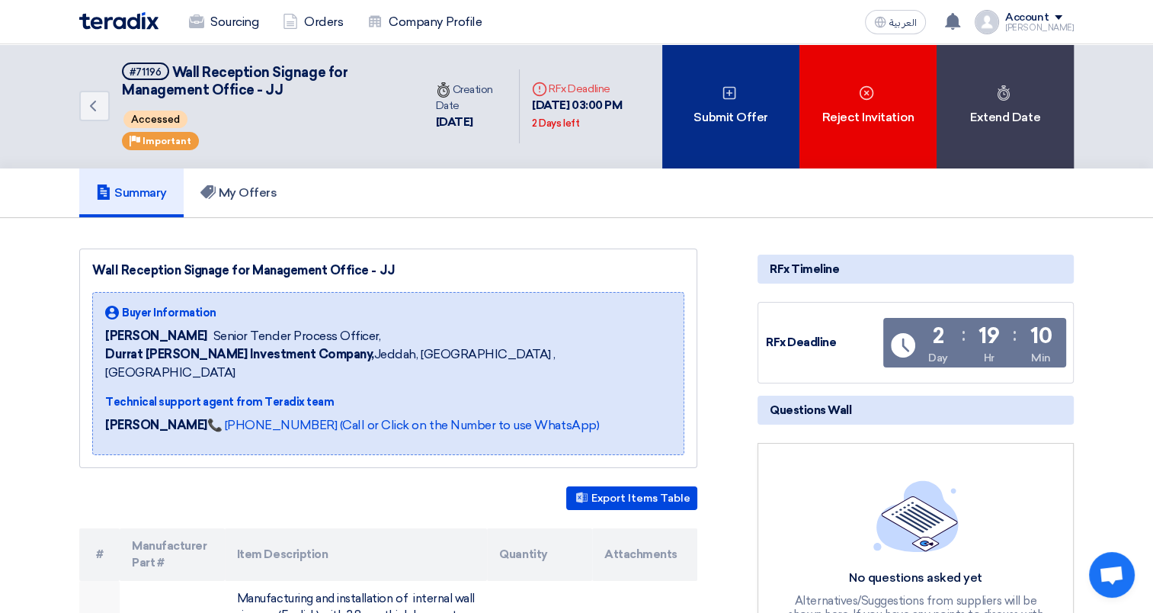
click at [750, 88] on div "Submit Offer" at bounding box center [730, 106] width 137 height 124
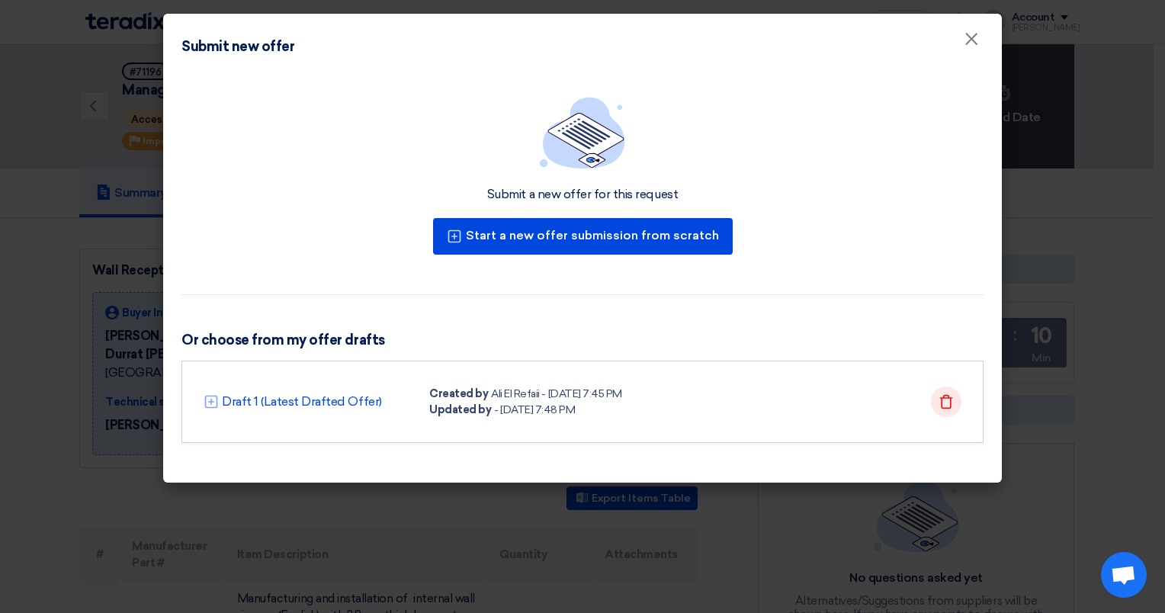
click at [954, 408] on div "Delete" at bounding box center [946, 402] width 30 height 30
click at [953, 406] on icon "Delete" at bounding box center [945, 401] width 15 height 15
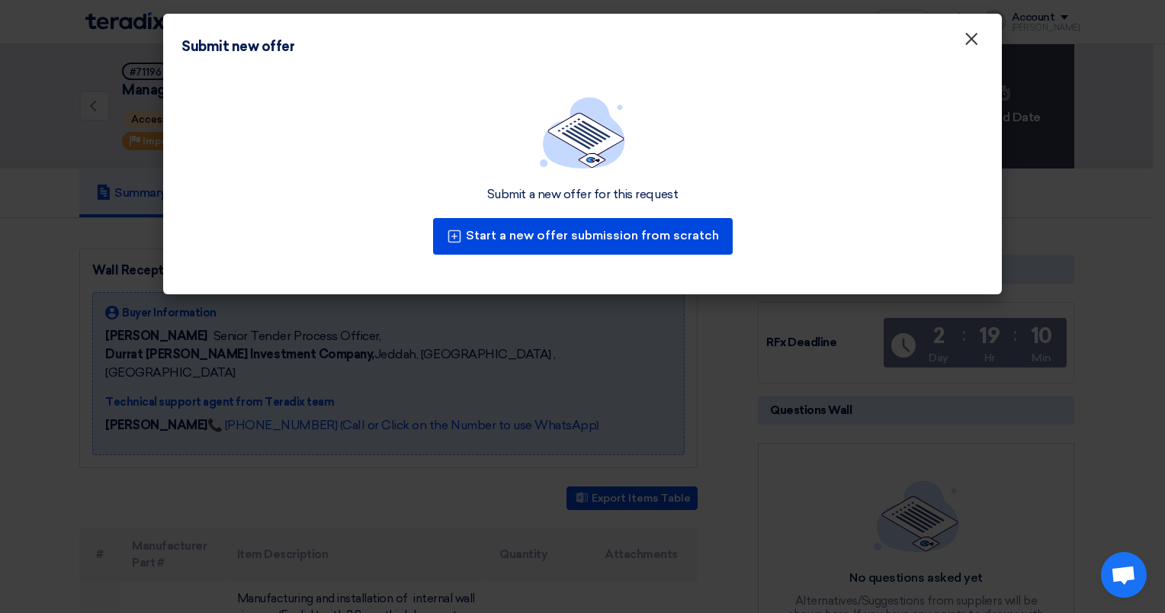
click at [977, 40] on span "×" at bounding box center [971, 42] width 15 height 30
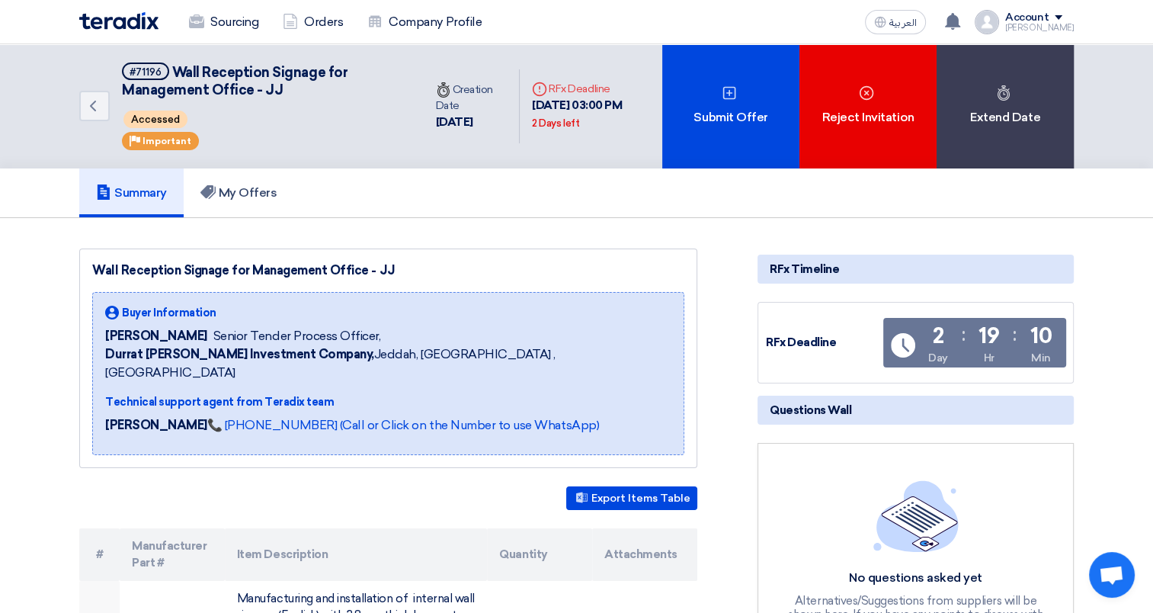
click at [1034, 16] on div "Account" at bounding box center [1027, 17] width 43 height 13
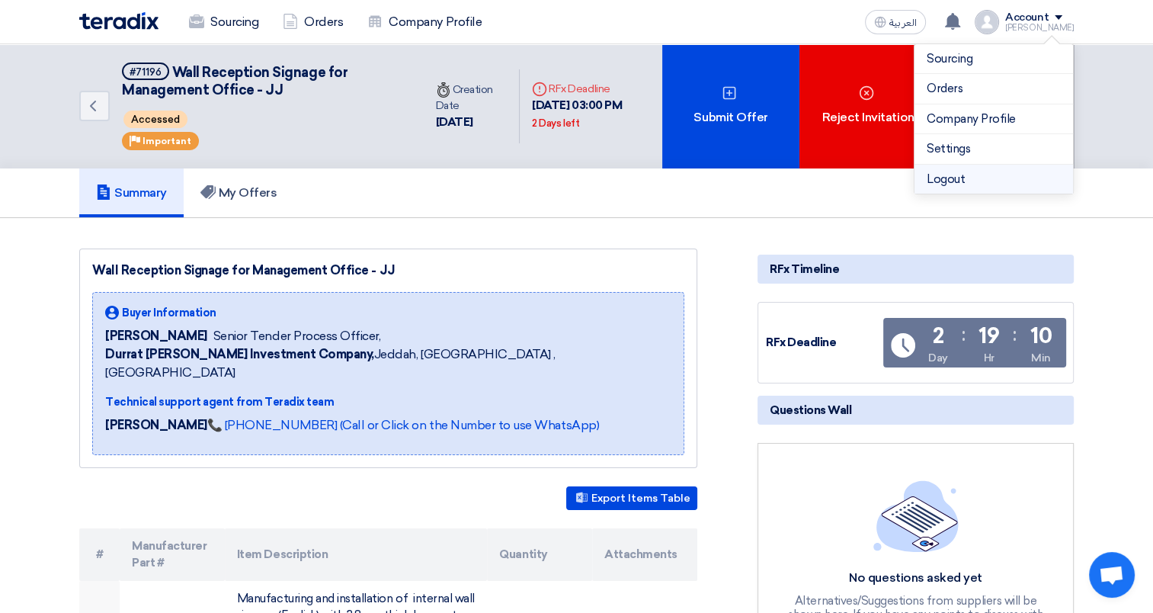
click at [958, 178] on li "Logout" at bounding box center [994, 180] width 159 height 30
